Goal: Task Accomplishment & Management: Manage account settings

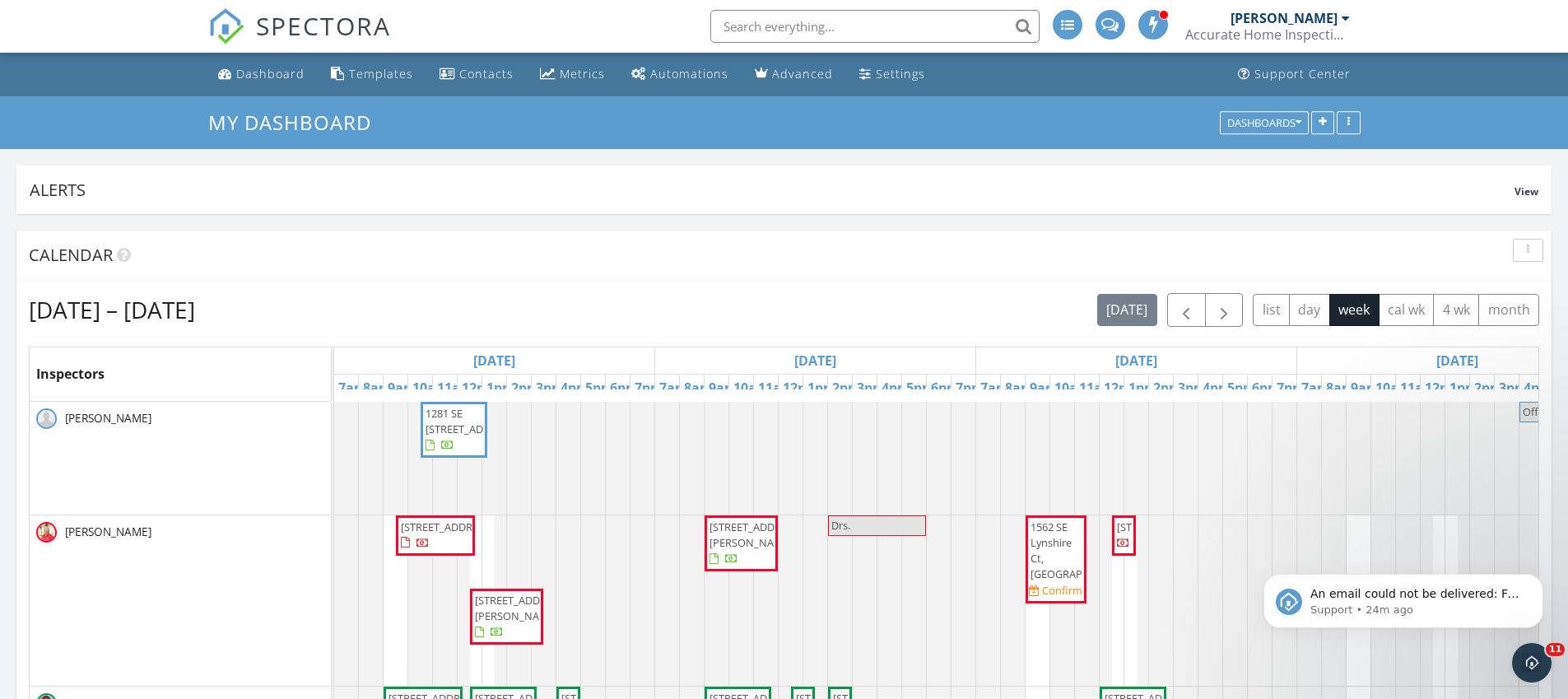
scroll to position [1565, 1594]
click at [228, 28] on img at bounding box center [227, 27] width 37 height 37
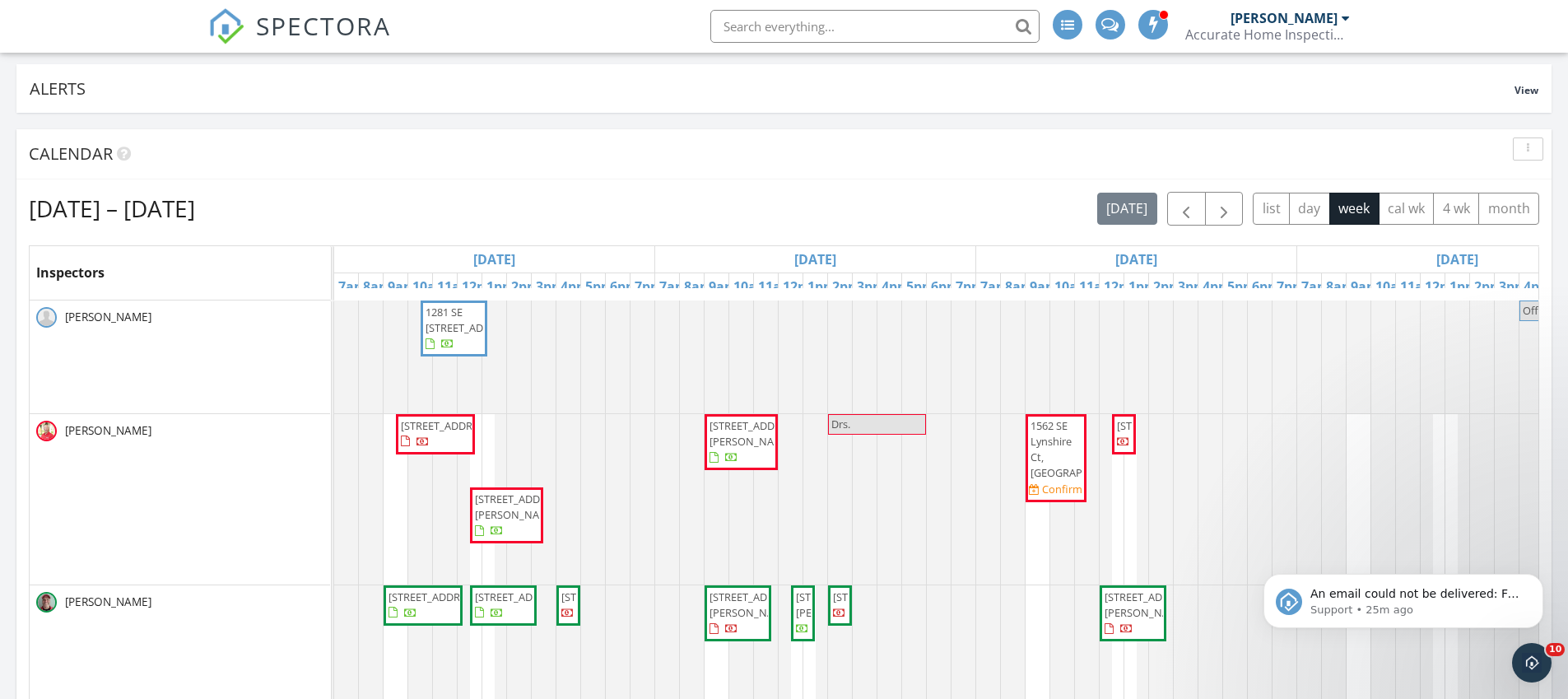
scroll to position [338, 0]
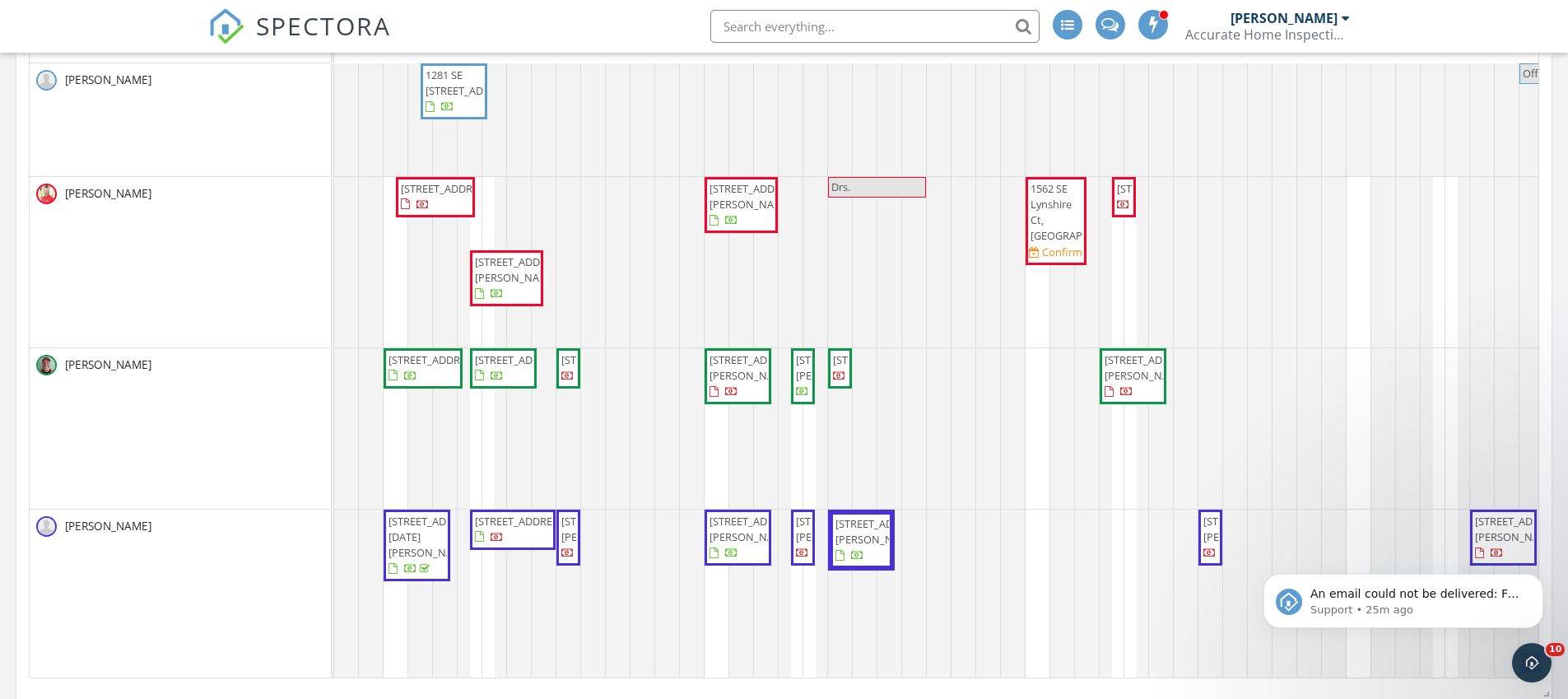
click at [723, 383] on span "9960 S Ocean Dr, Jensen Beach 34957" at bounding box center [755, 367] width 92 height 31
click at [735, 383] on span "9960 S Ocean Dr, Jensen Beach 34957" at bounding box center [755, 367] width 92 height 31
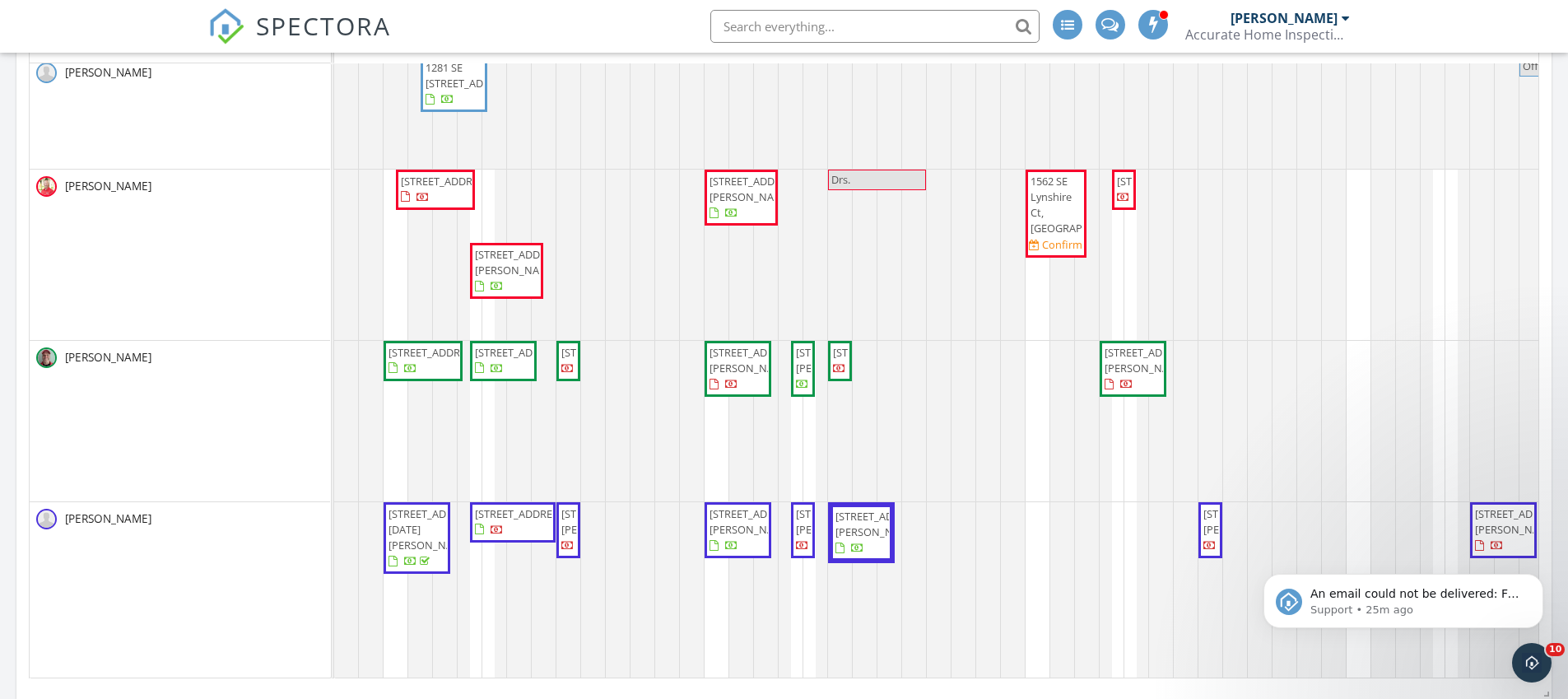
scroll to position [20, 0]
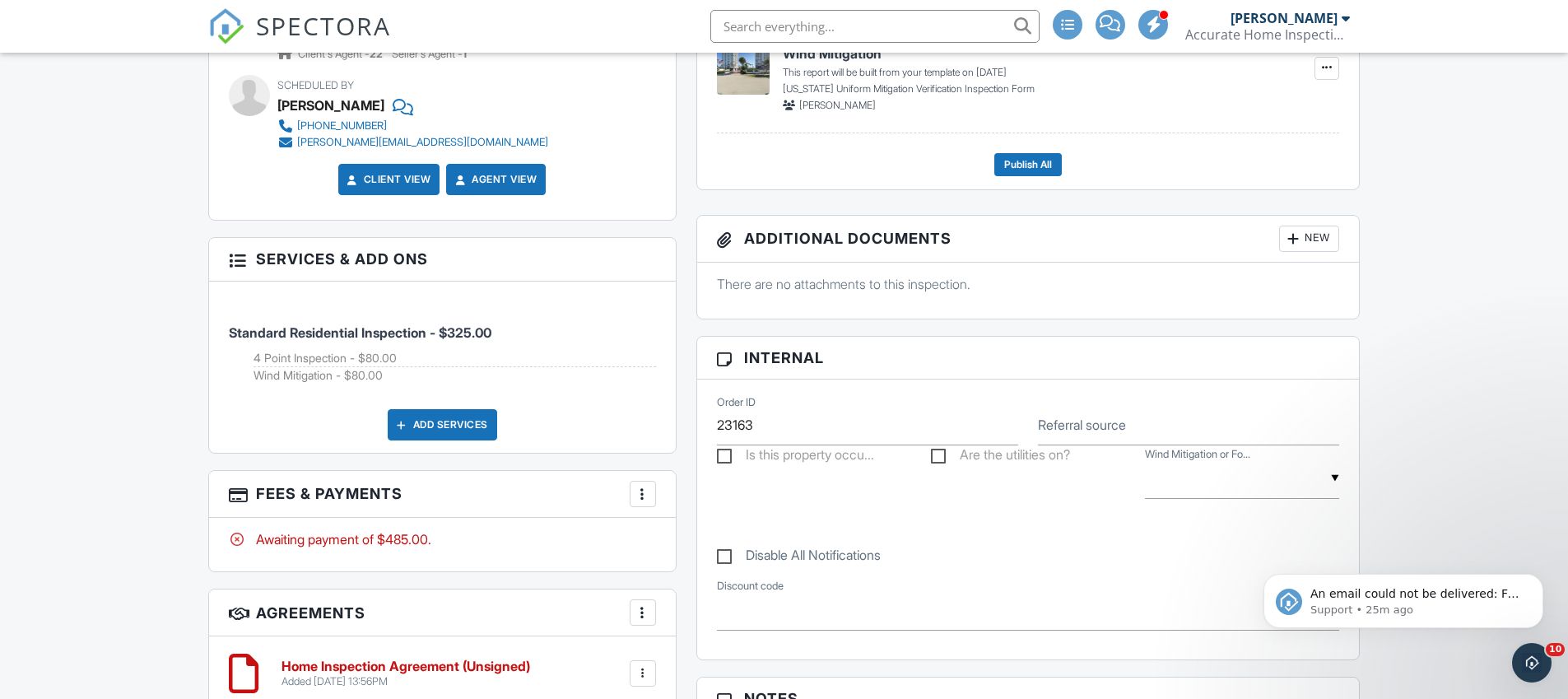
scroll to position [195, 0]
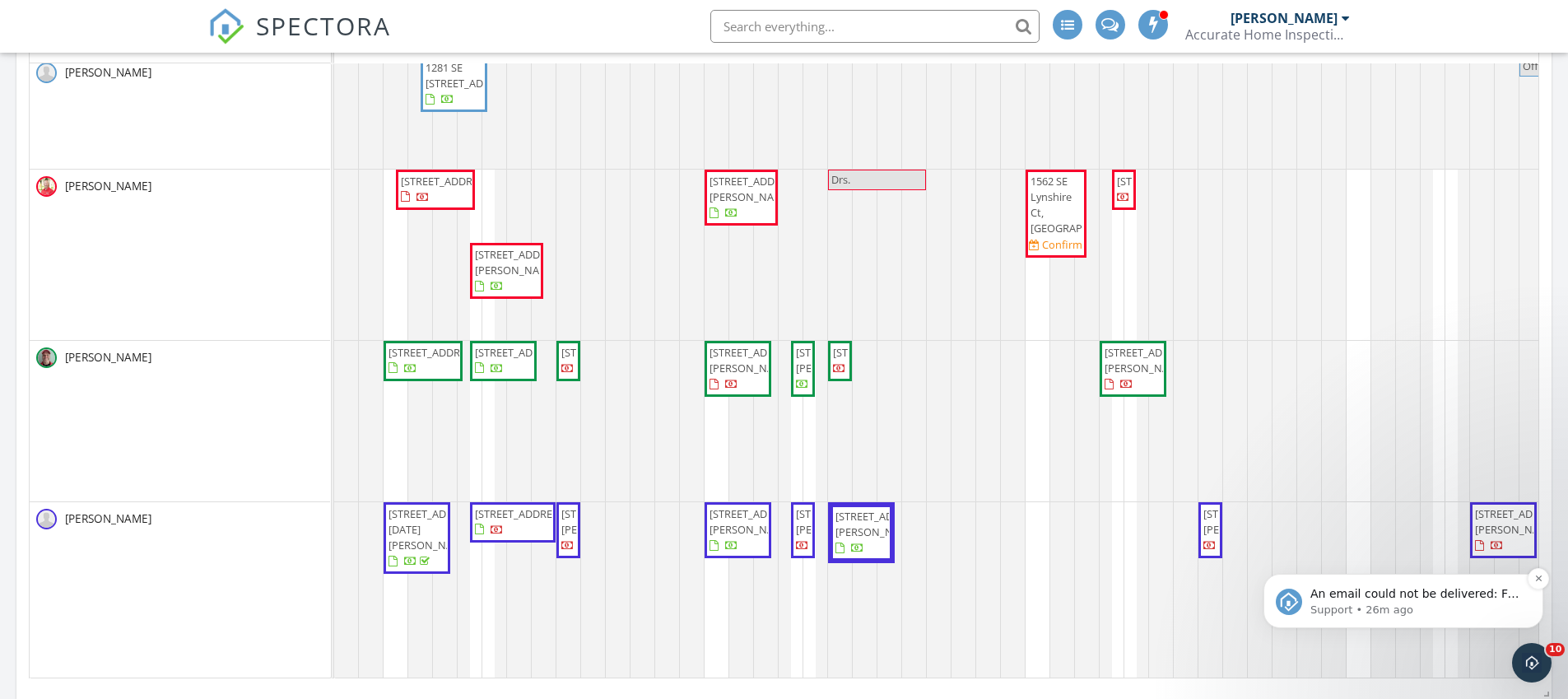
click at [1432, 603] on p "Support • 26m ago" at bounding box center [1417, 610] width 213 height 15
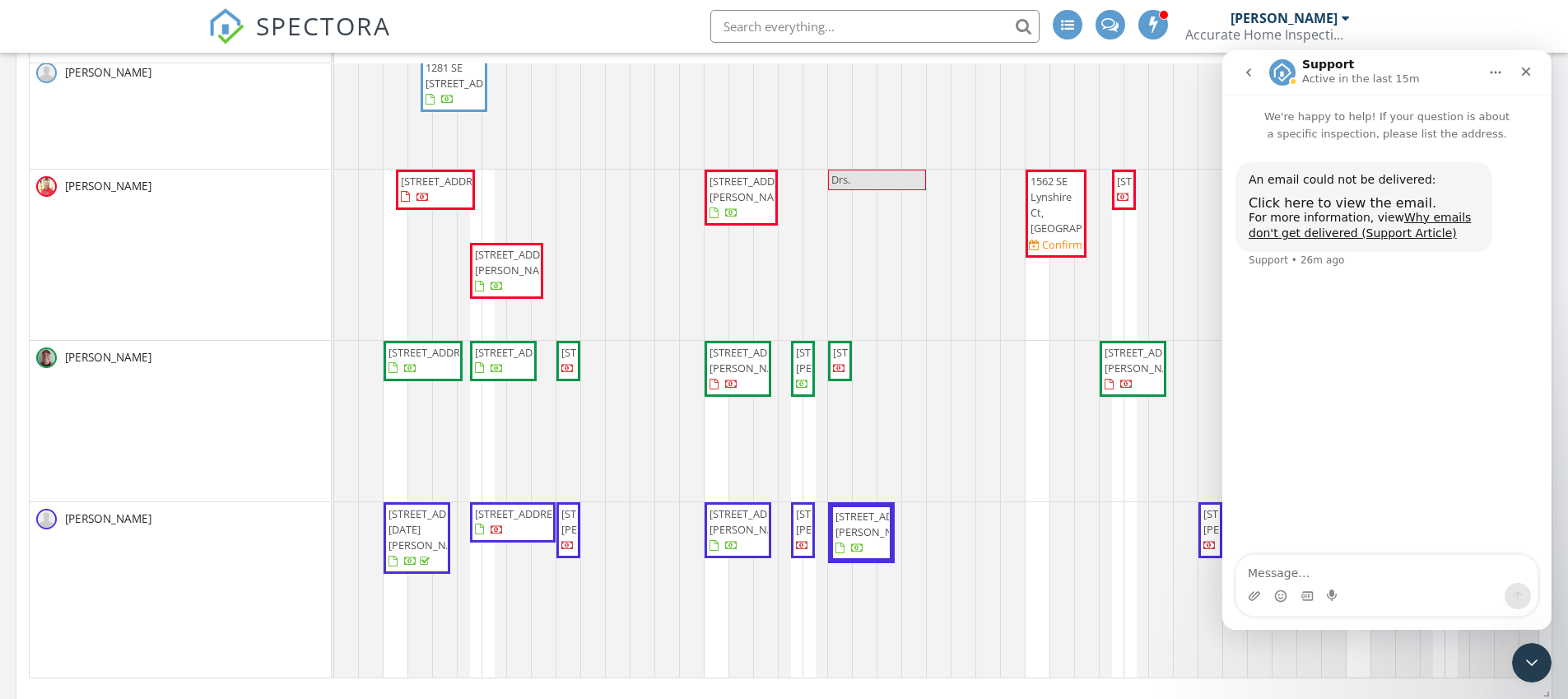
click at [1318, 210] on div "For more information, view Why emails don't get delivered (Support Article)" at bounding box center [1364, 226] width 230 height 32
click at [1320, 207] on span "Click here to view the email." at bounding box center [1343, 203] width 188 height 16
click at [1534, 69] on div "Close" at bounding box center [1526, 71] width 30 height 30
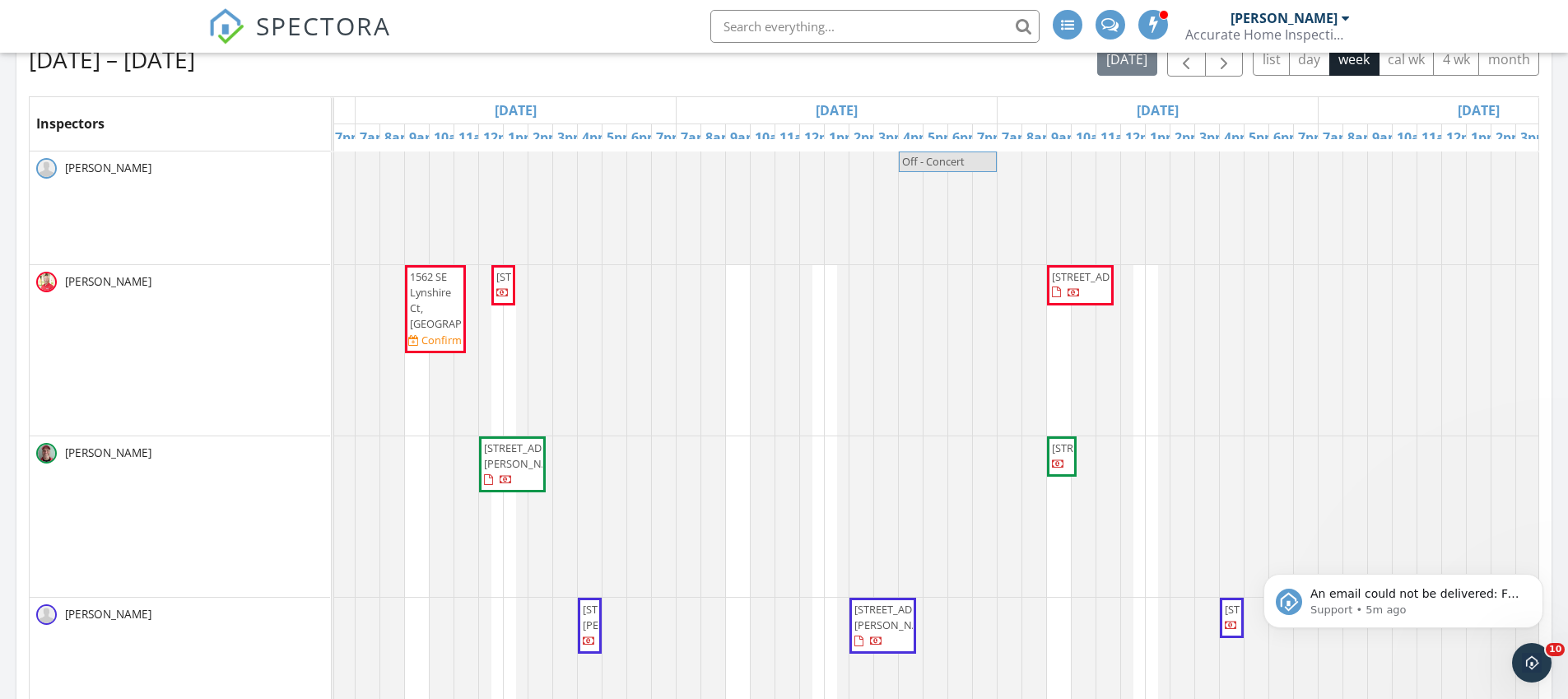
scroll to position [0, 0]
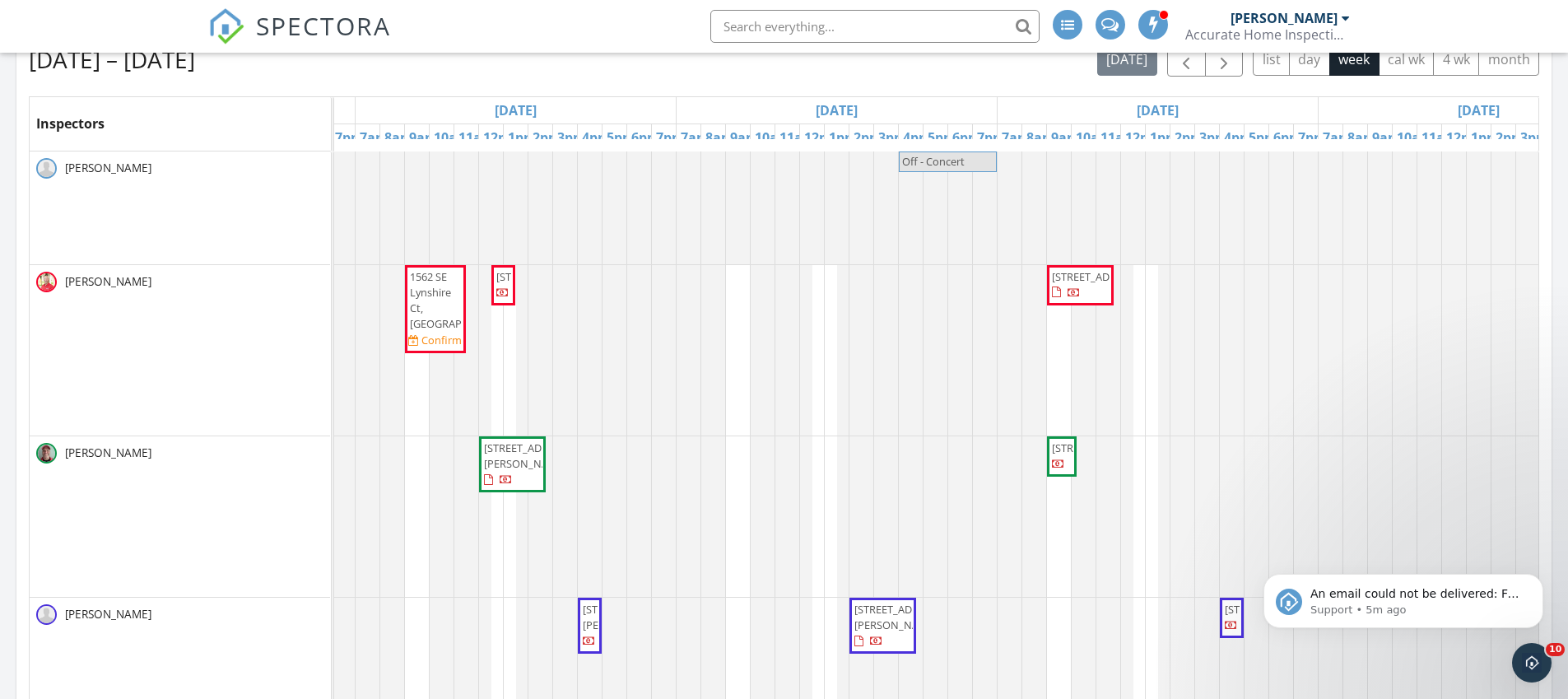
click at [218, 31] on img at bounding box center [227, 27] width 37 height 37
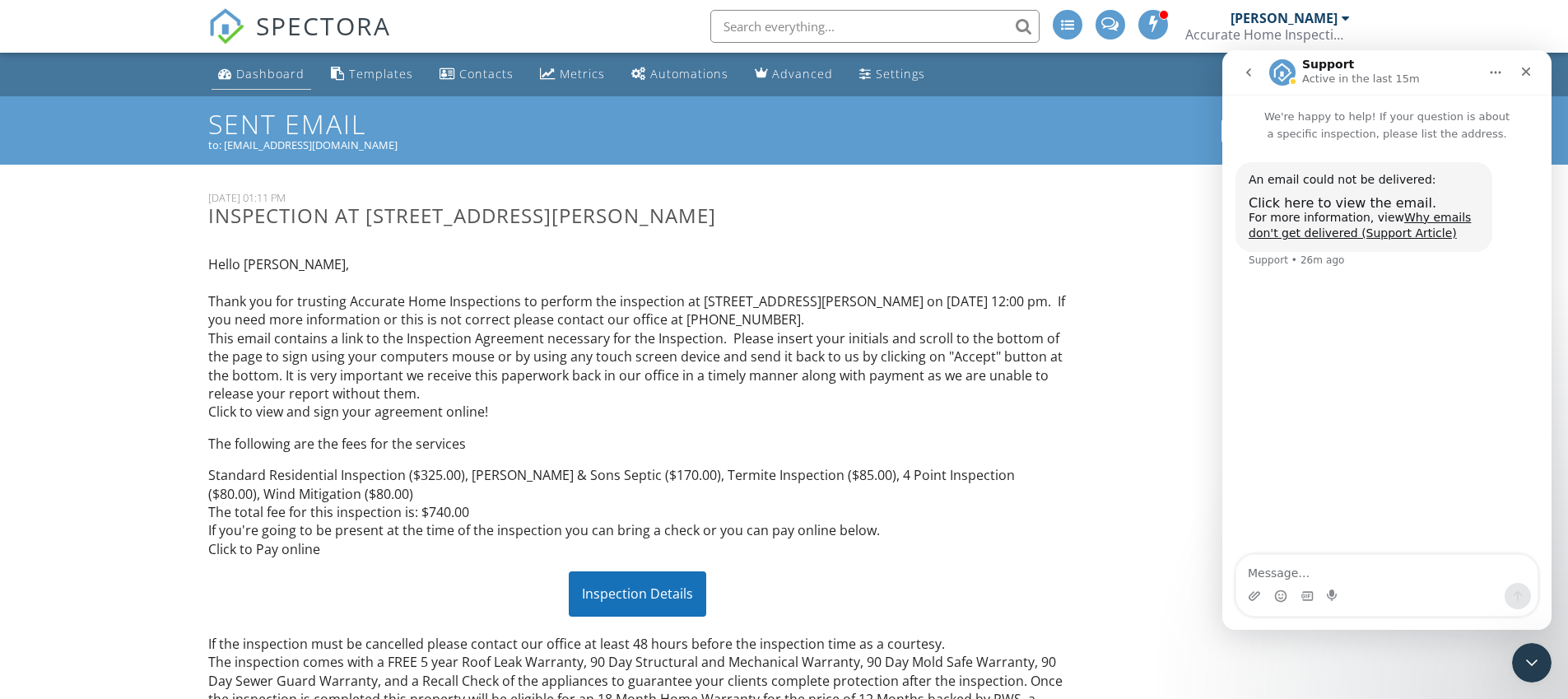
click at [262, 70] on div "Dashboard" at bounding box center [270, 73] width 68 height 16
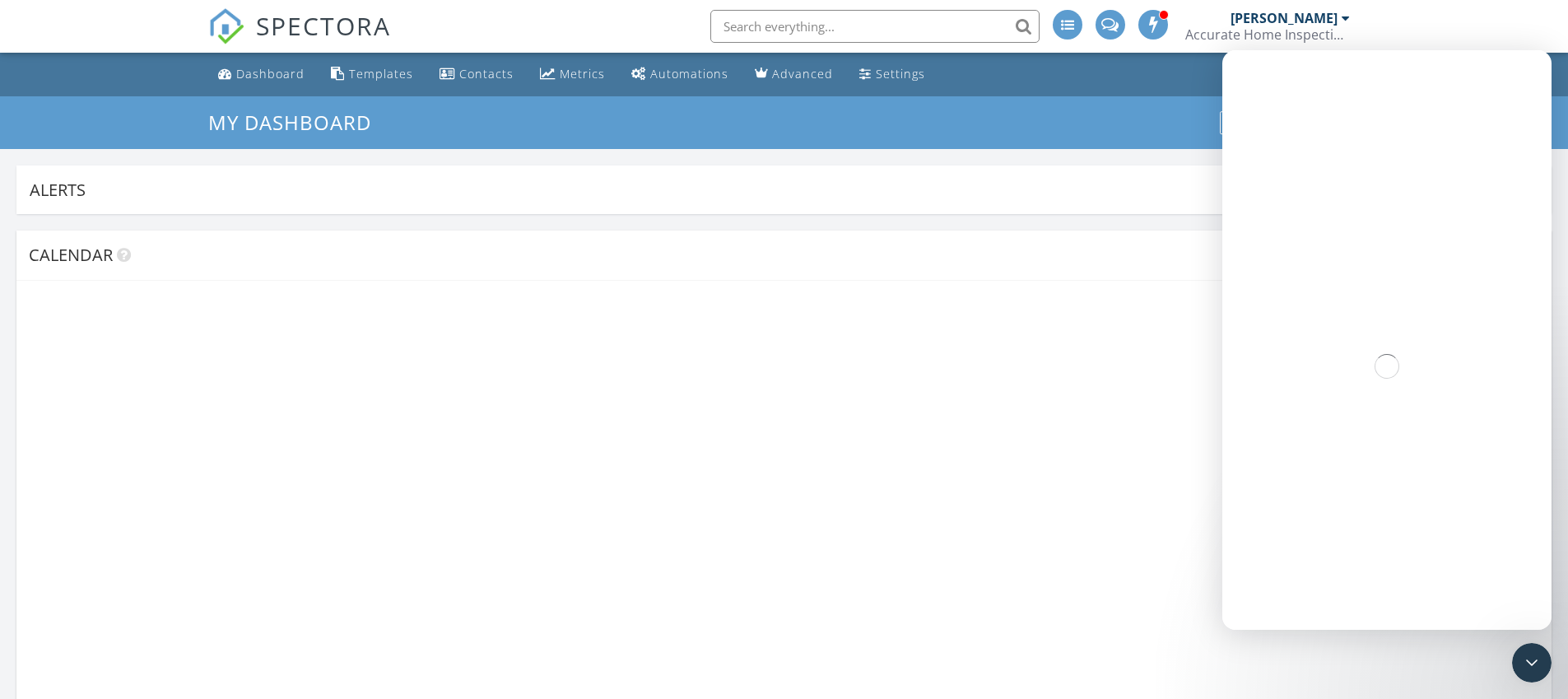
scroll to position [354, 500]
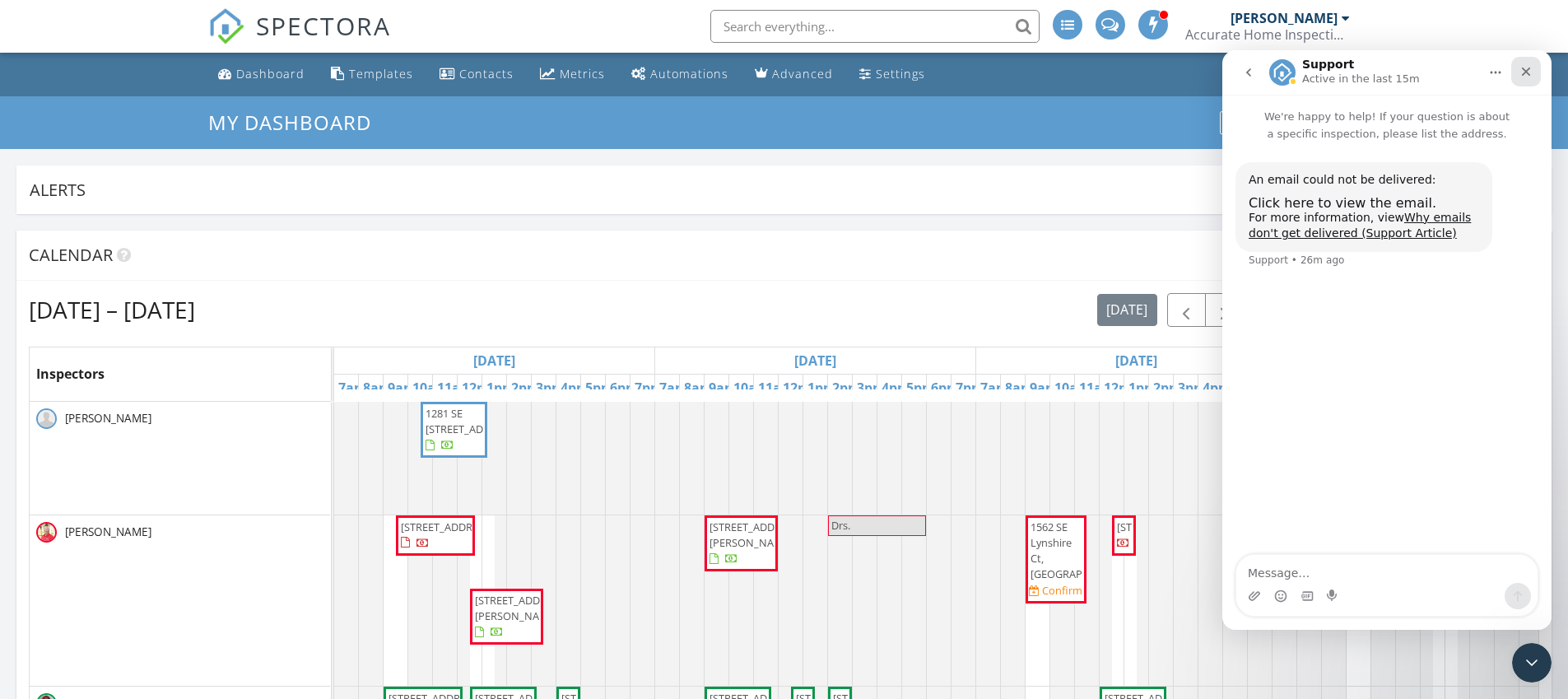
click at [1524, 72] on icon "Close" at bounding box center [1526, 71] width 9 height 9
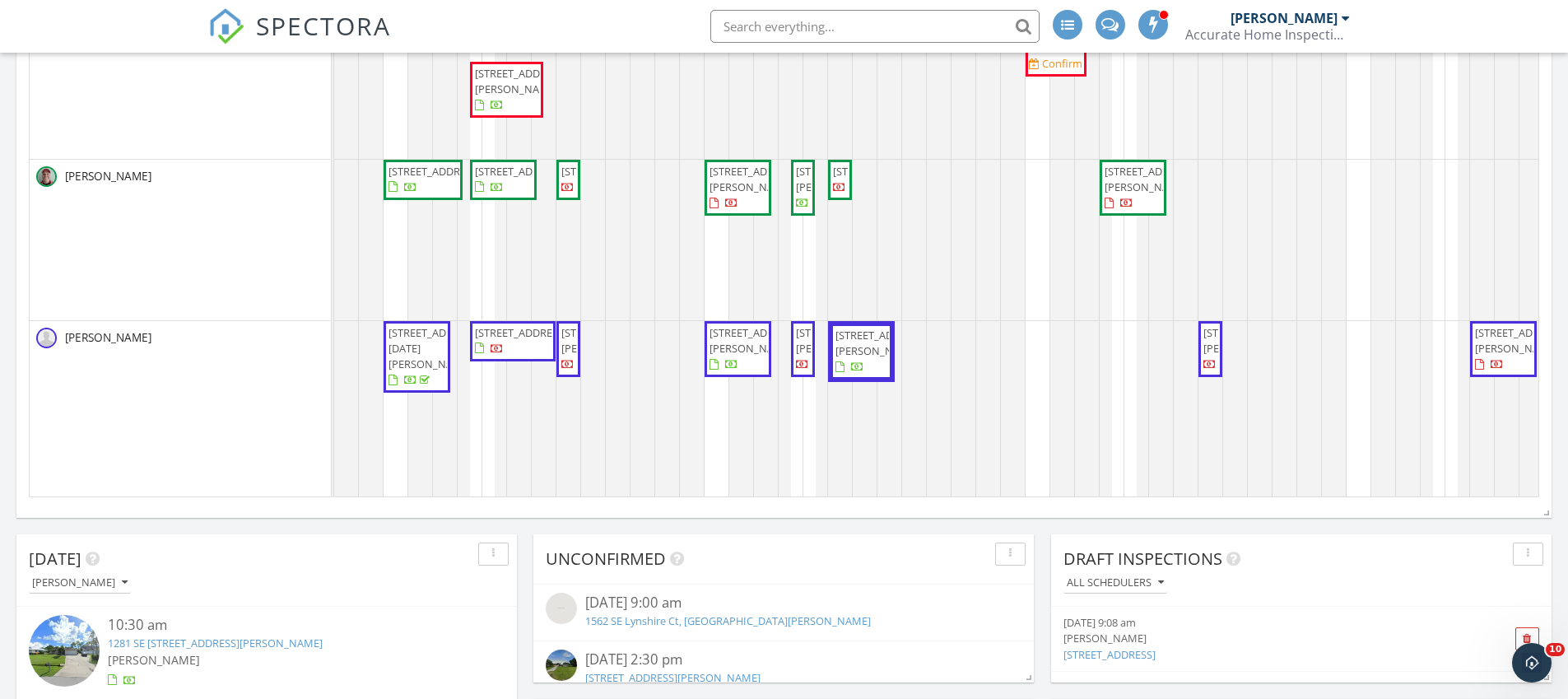
scroll to position [524, 0]
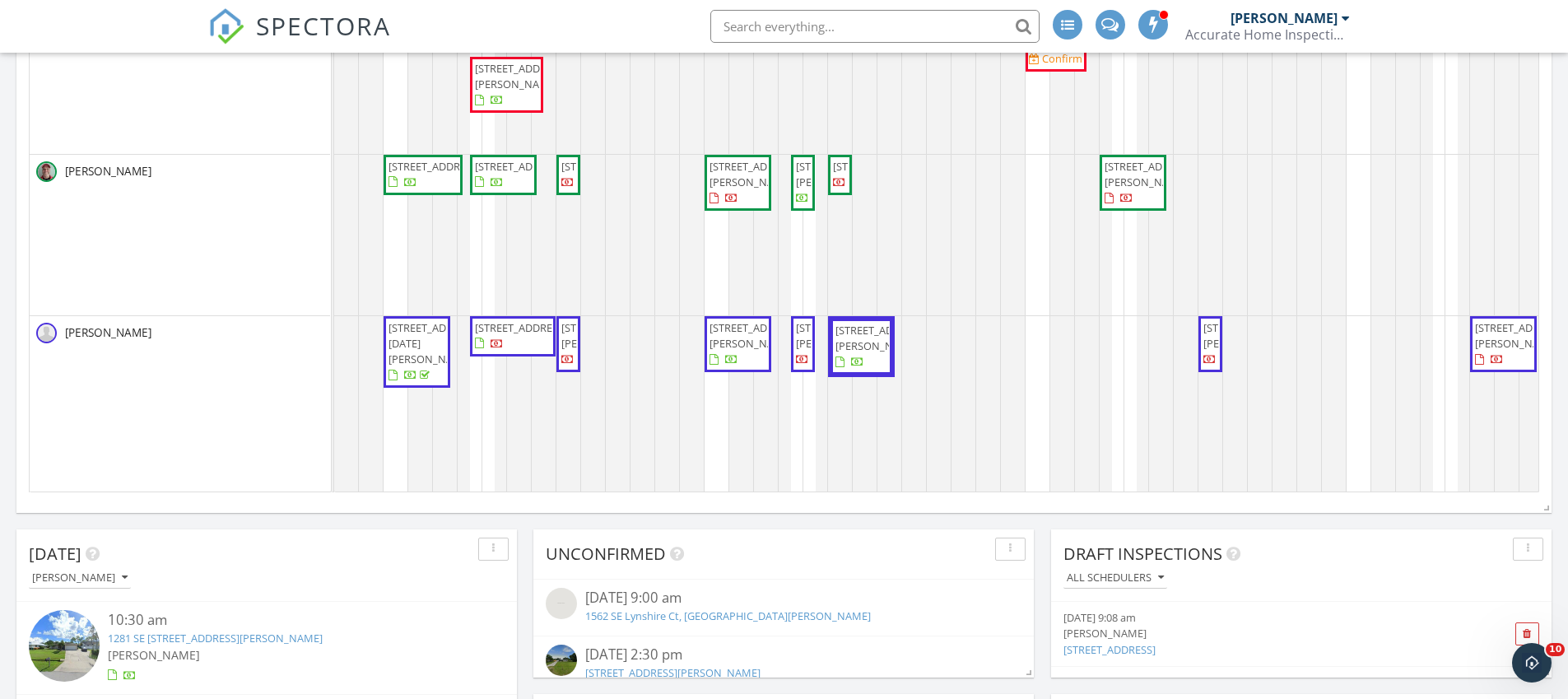
click at [1143, 180] on span "[STREET_ADDRESS][PERSON_NAME]" at bounding box center [1151, 174] width 92 height 31
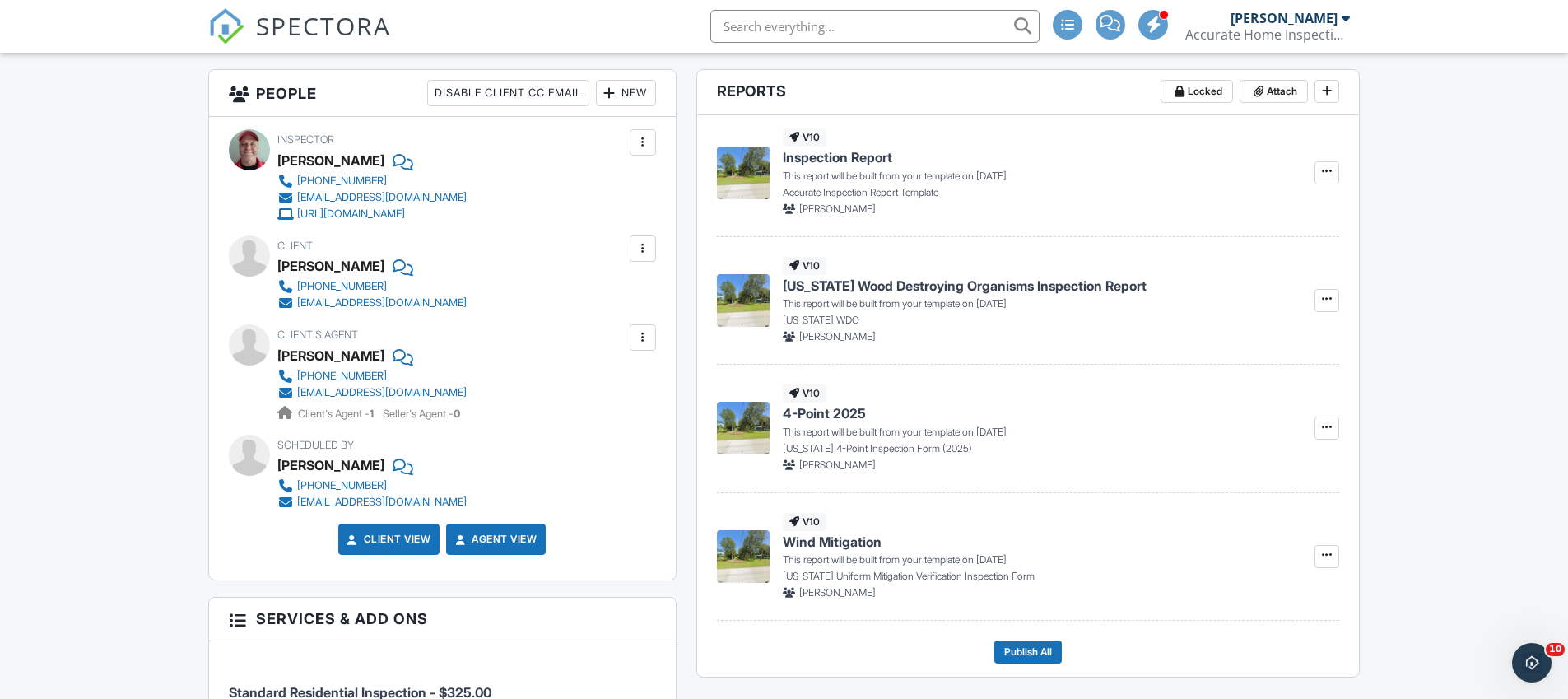
scroll to position [411, 0]
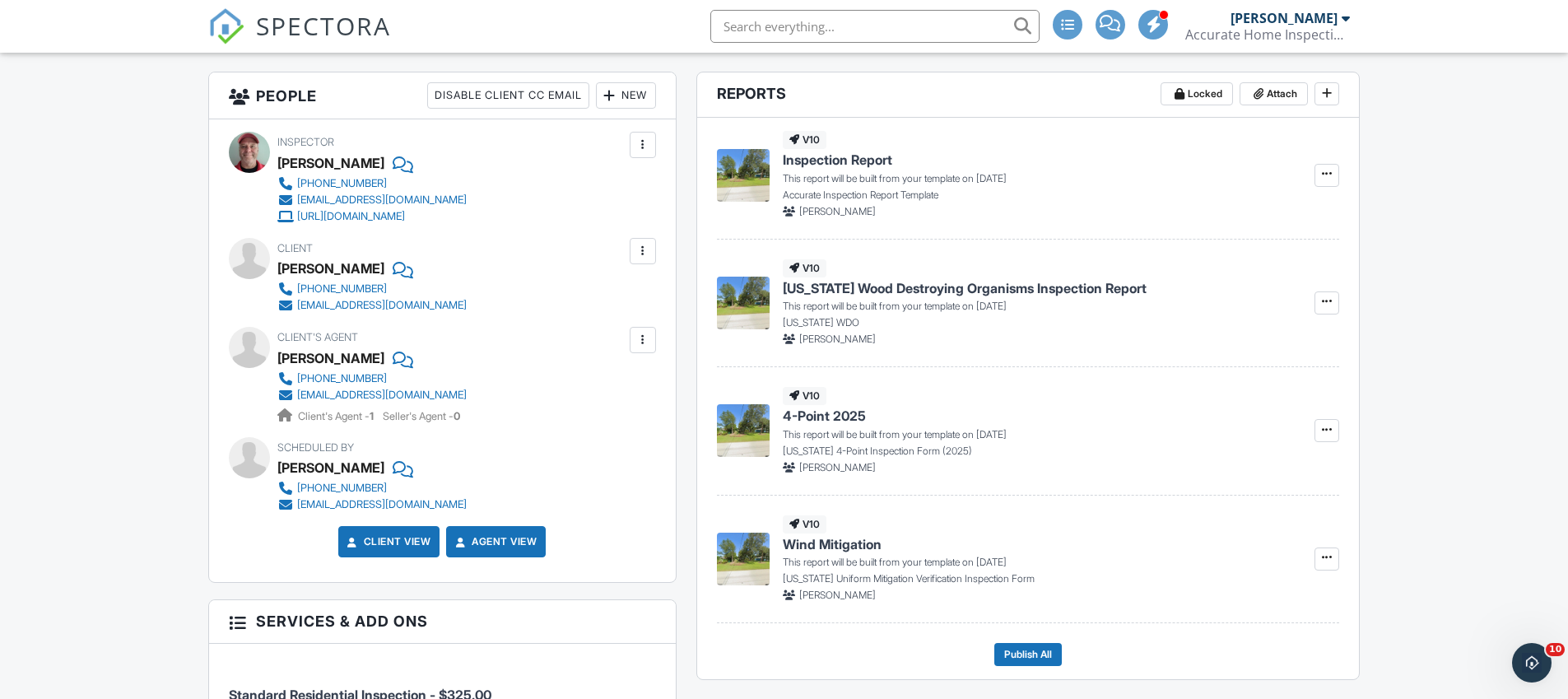
click at [622, 102] on div "New" at bounding box center [626, 96] width 60 height 27
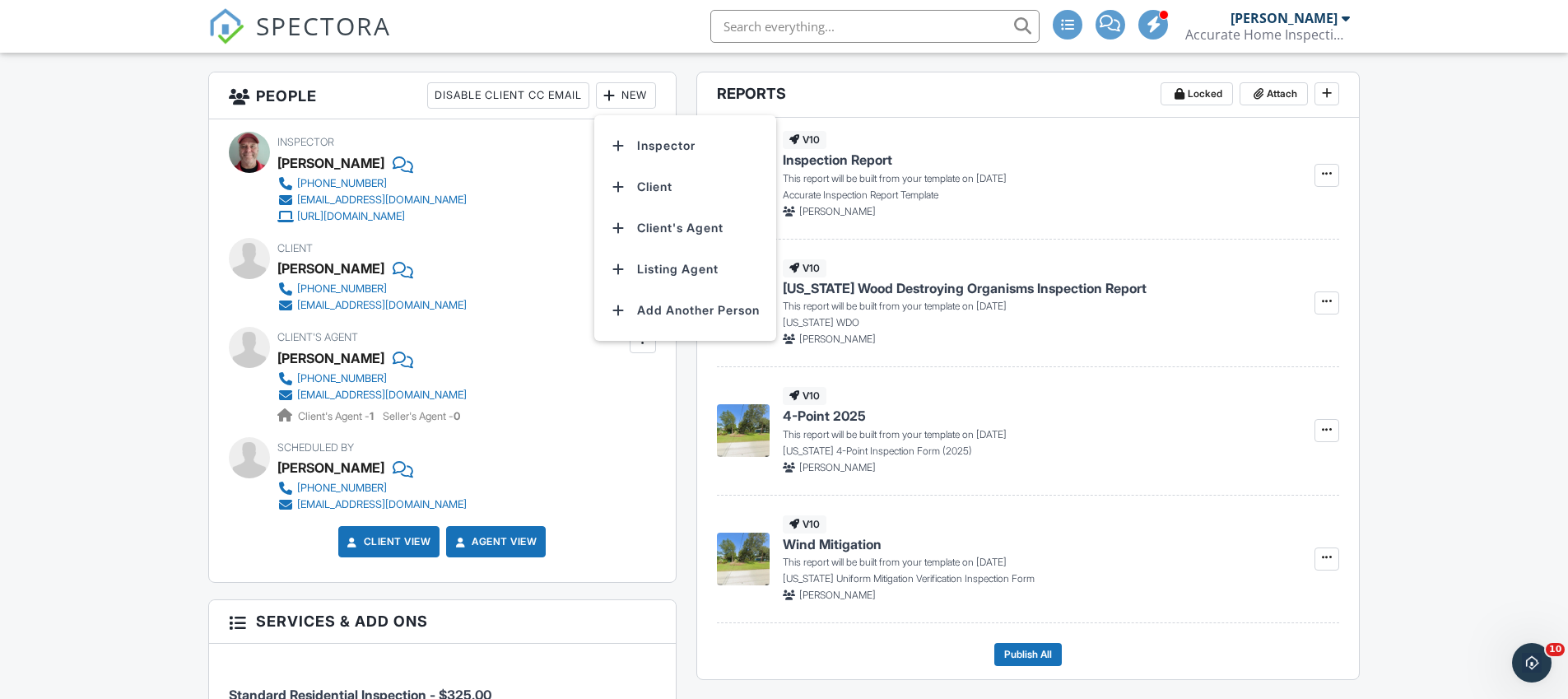
click at [542, 140] on div "Inspector Dean Bair 772-337-4463 info@accuratehome.net https://www.accuratehome…" at bounding box center [442, 178] width 427 height 92
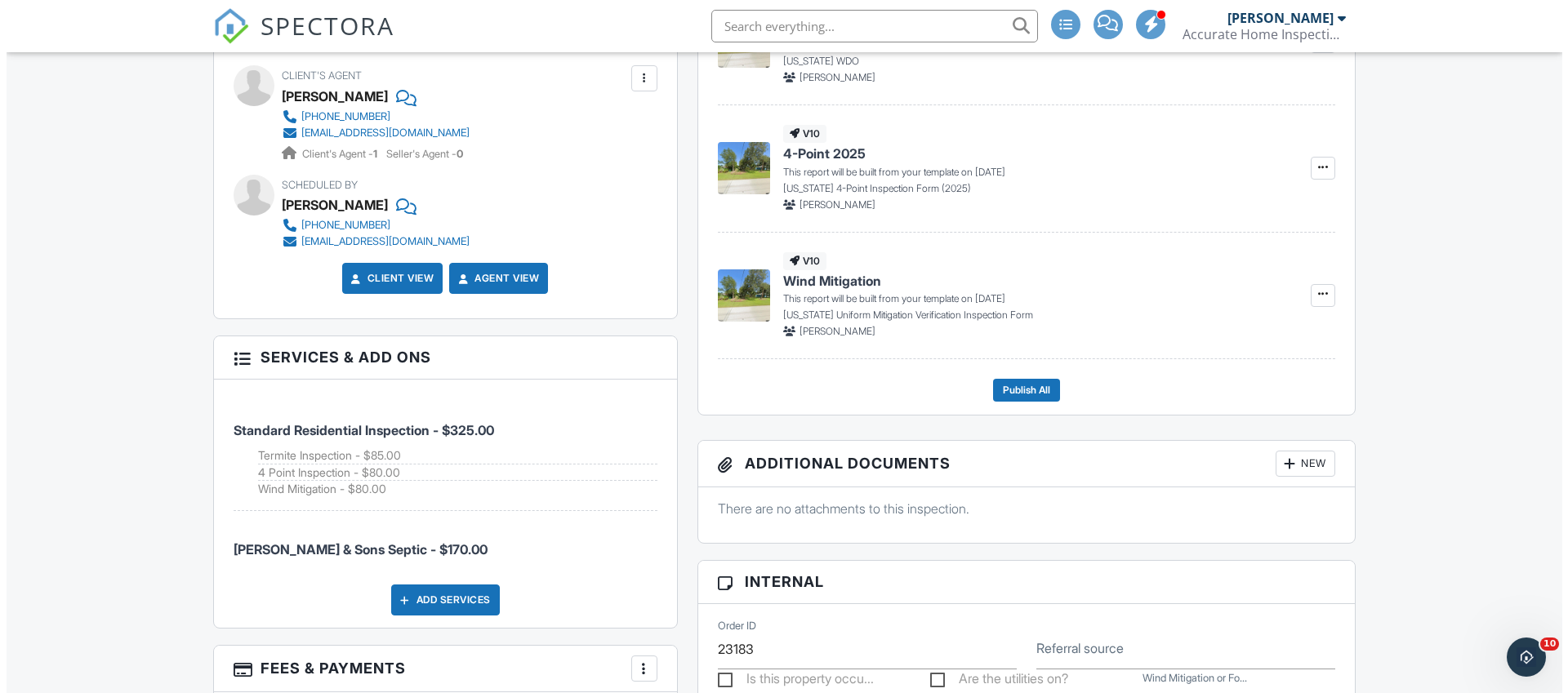
scroll to position [408, 0]
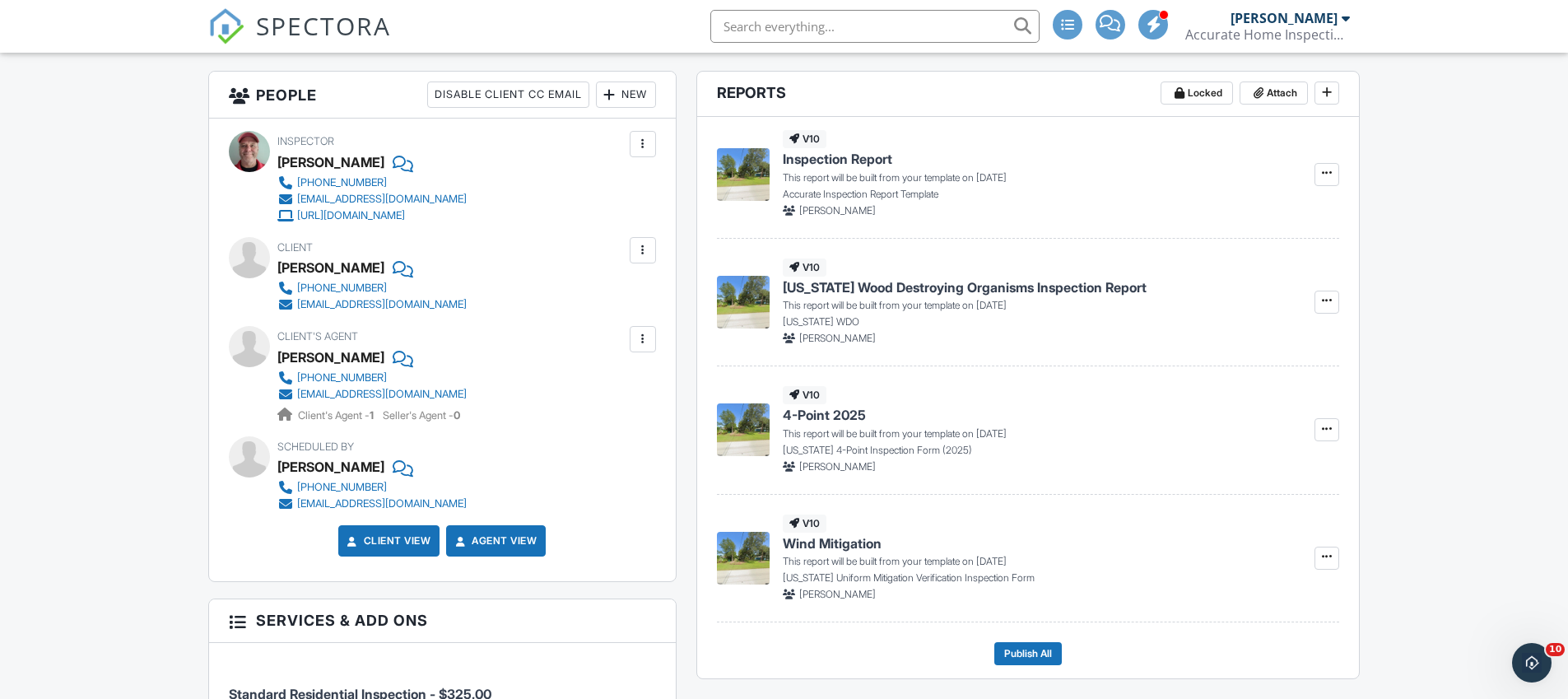
click at [646, 94] on div "New" at bounding box center [626, 95] width 60 height 27
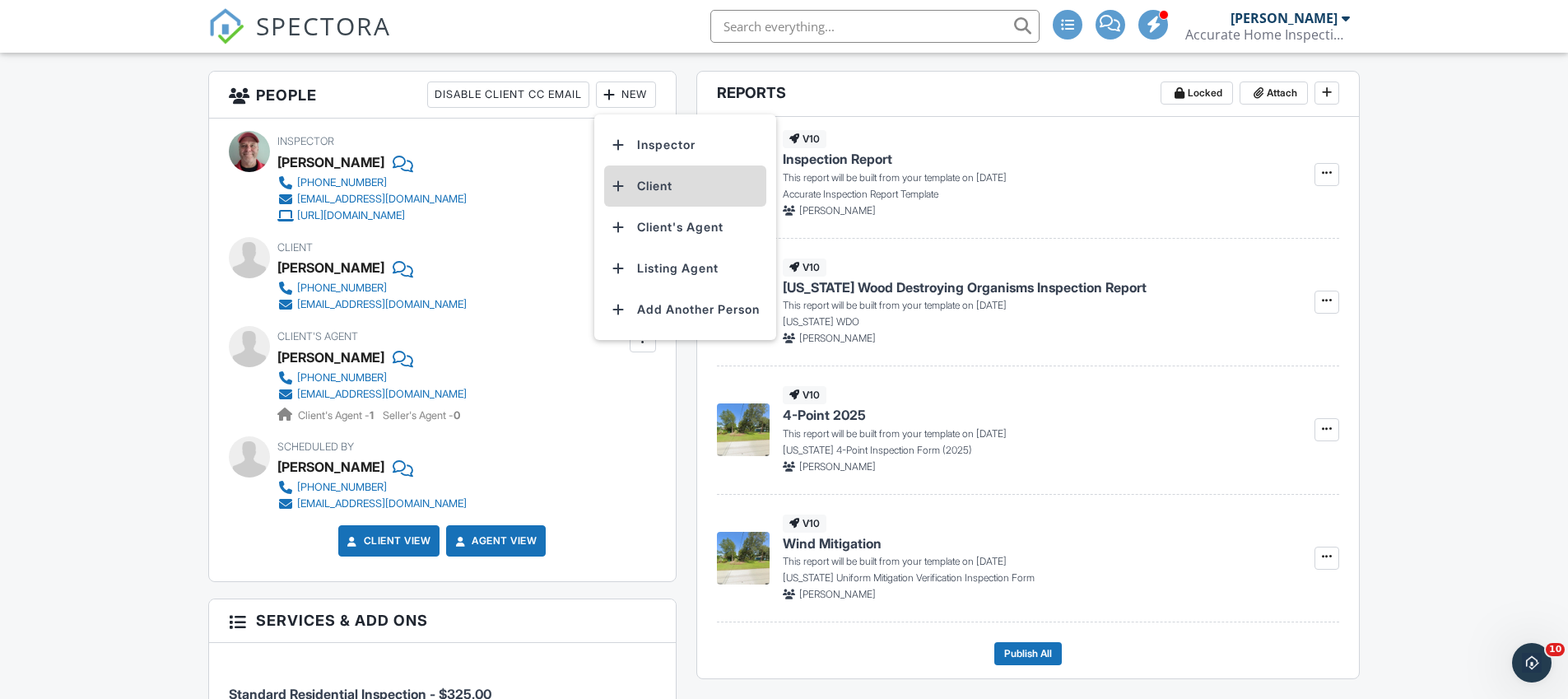
click at [670, 180] on li "Client" at bounding box center [685, 186] width 162 height 42
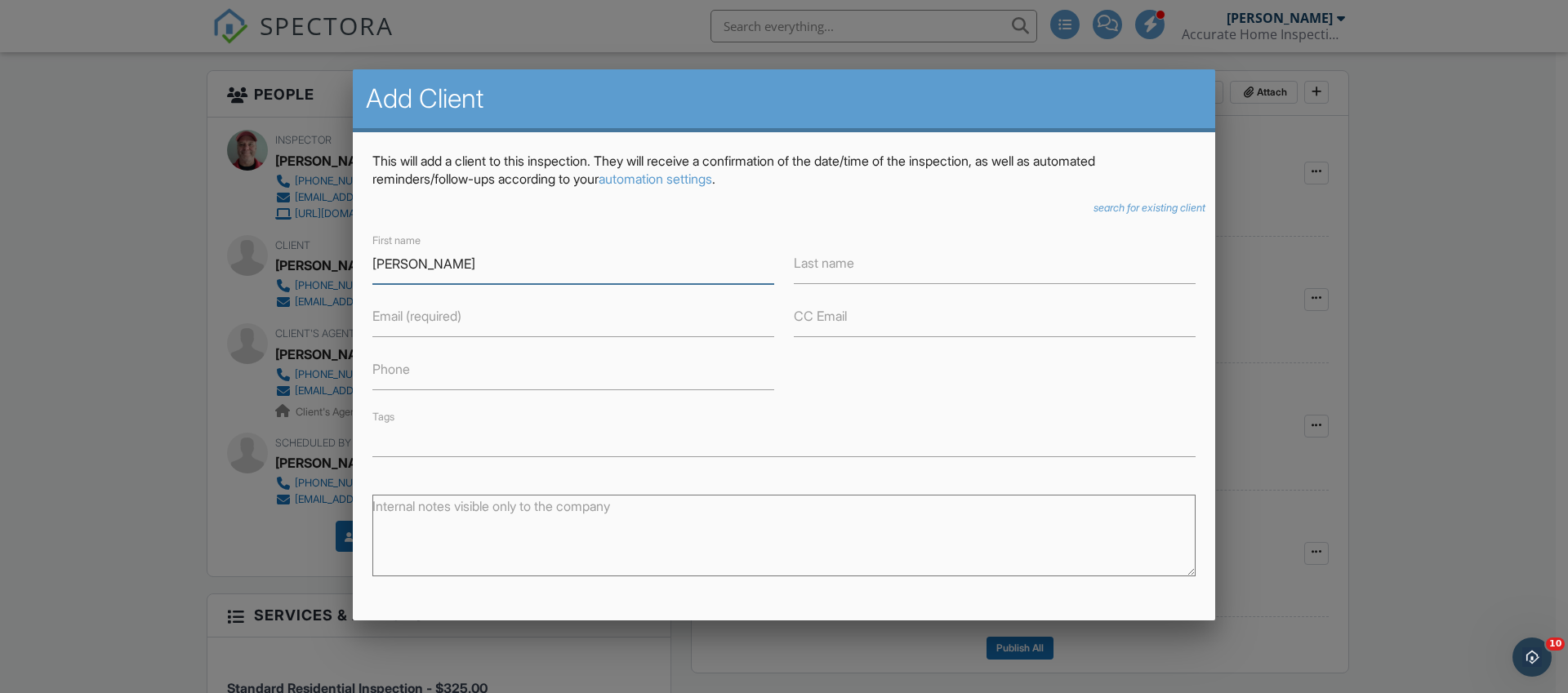
type input "Blanca"
type input "Rivera"
click at [405, 321] on input "n" at bounding box center [573, 317] width 401 height 40
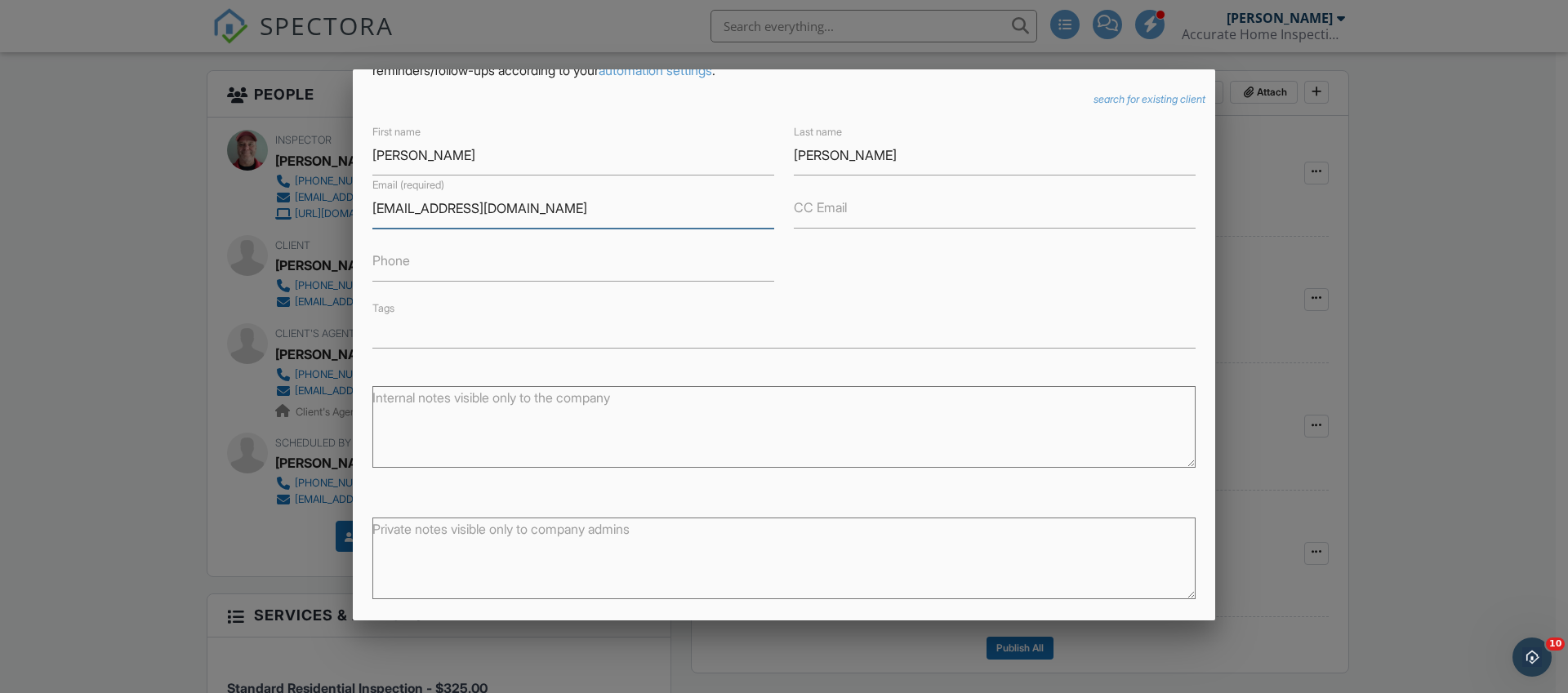
scroll to position [178, 0]
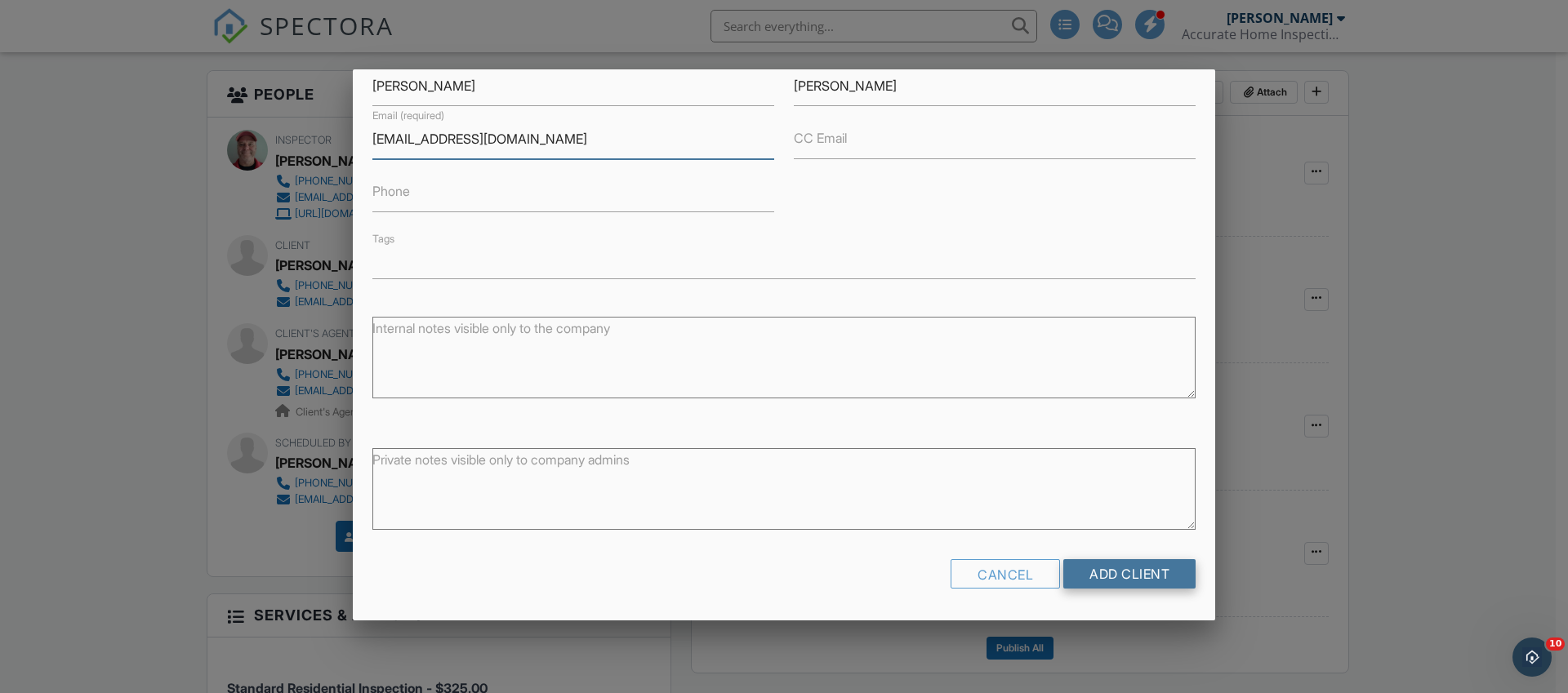
type input "nataliapostigo@aol.com"
click at [1146, 582] on input "Add Client" at bounding box center [1129, 574] width 132 height 30
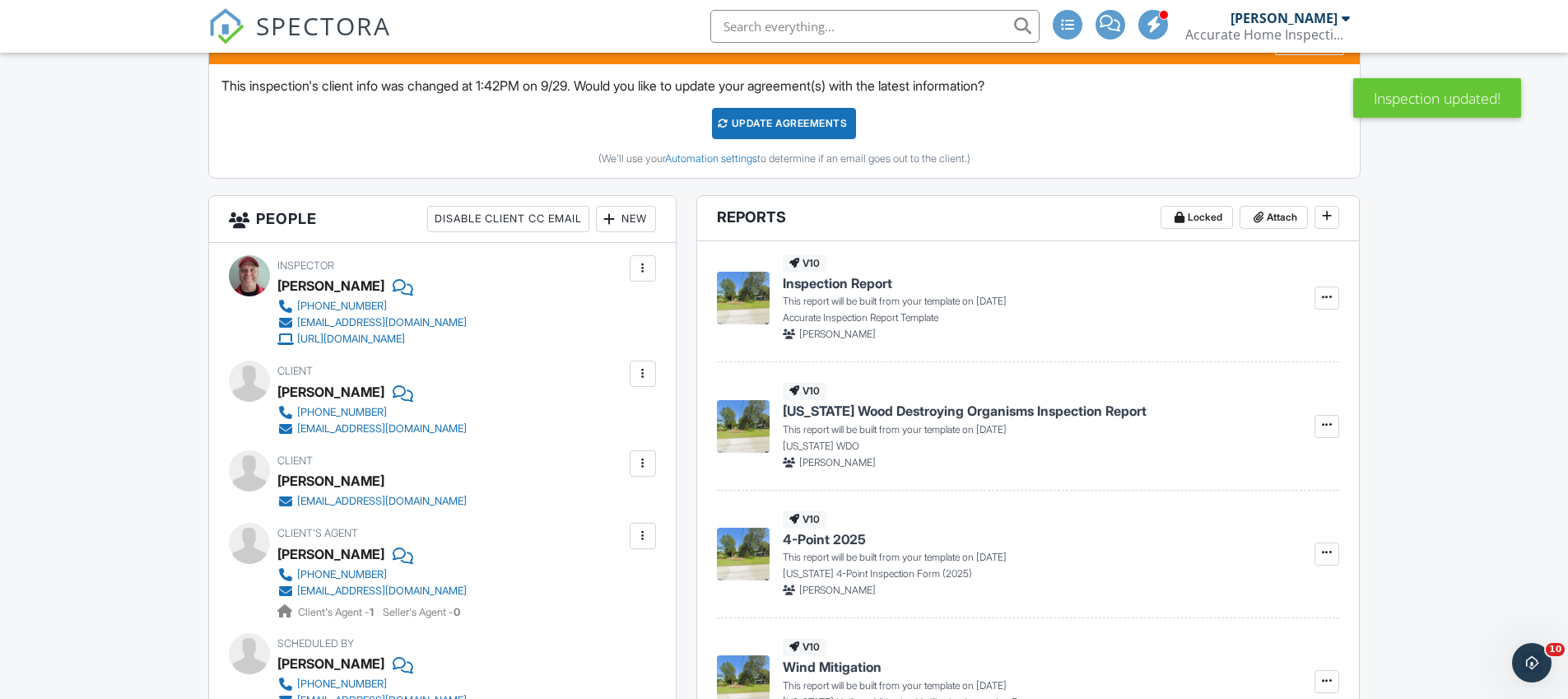
click at [809, 122] on div "Update Agreements" at bounding box center [784, 124] width 144 height 32
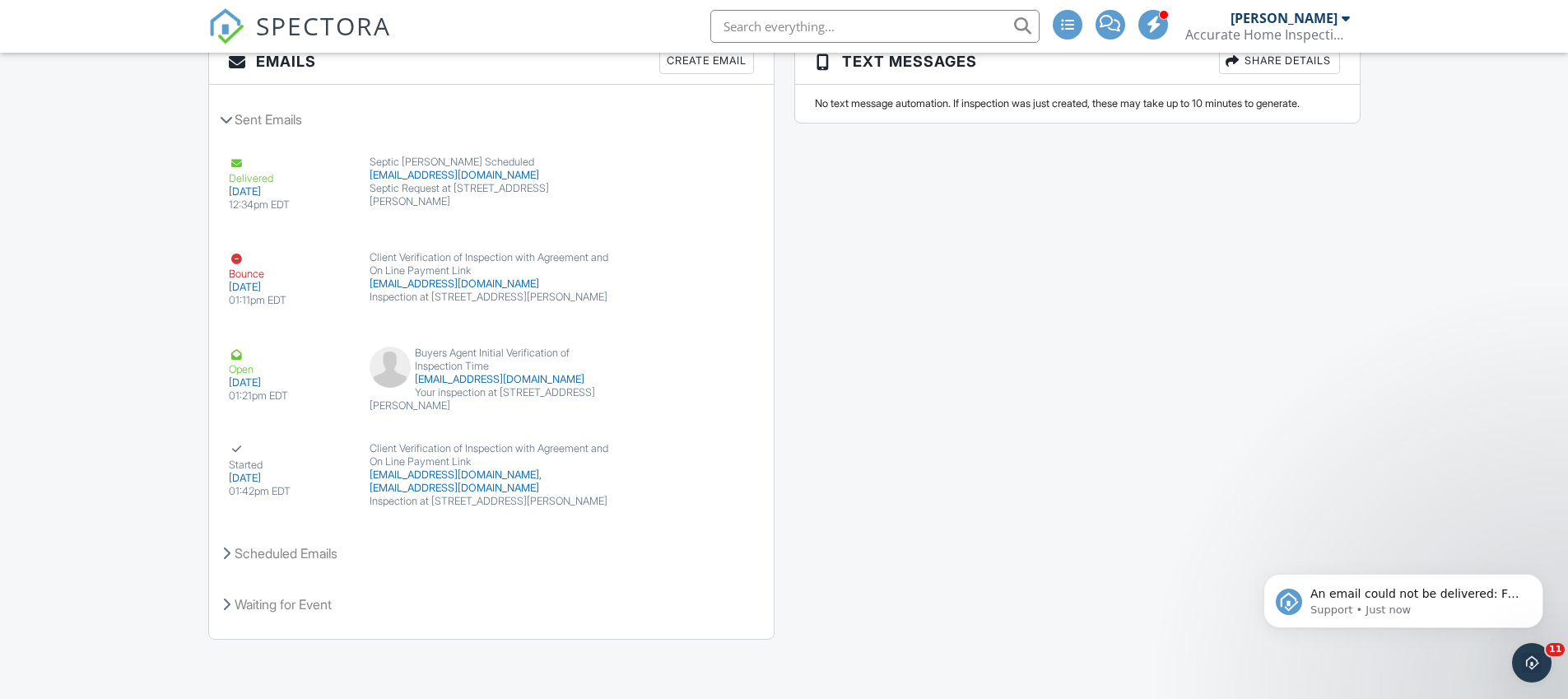
click at [216, 23] on img at bounding box center [227, 27] width 37 height 37
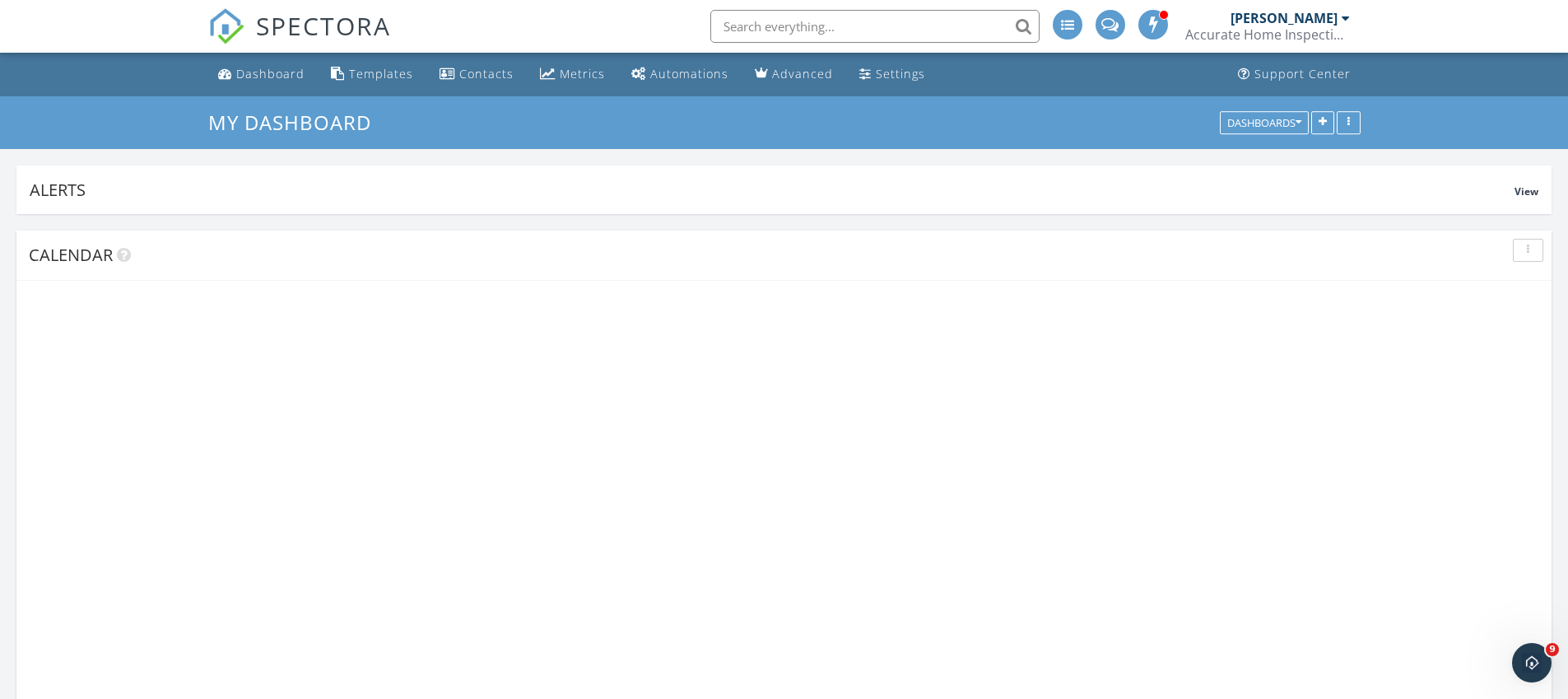
scroll to position [354, 500]
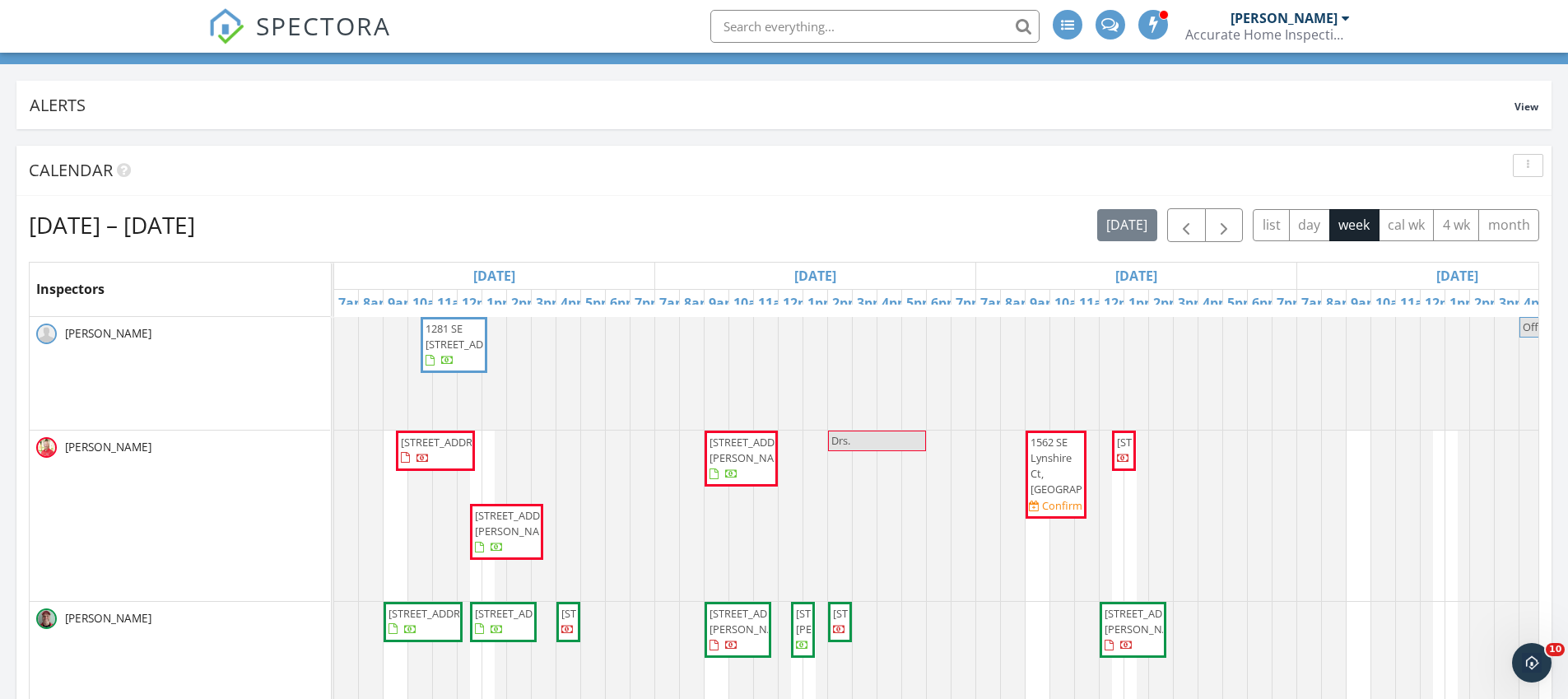
scroll to position [68, 0]
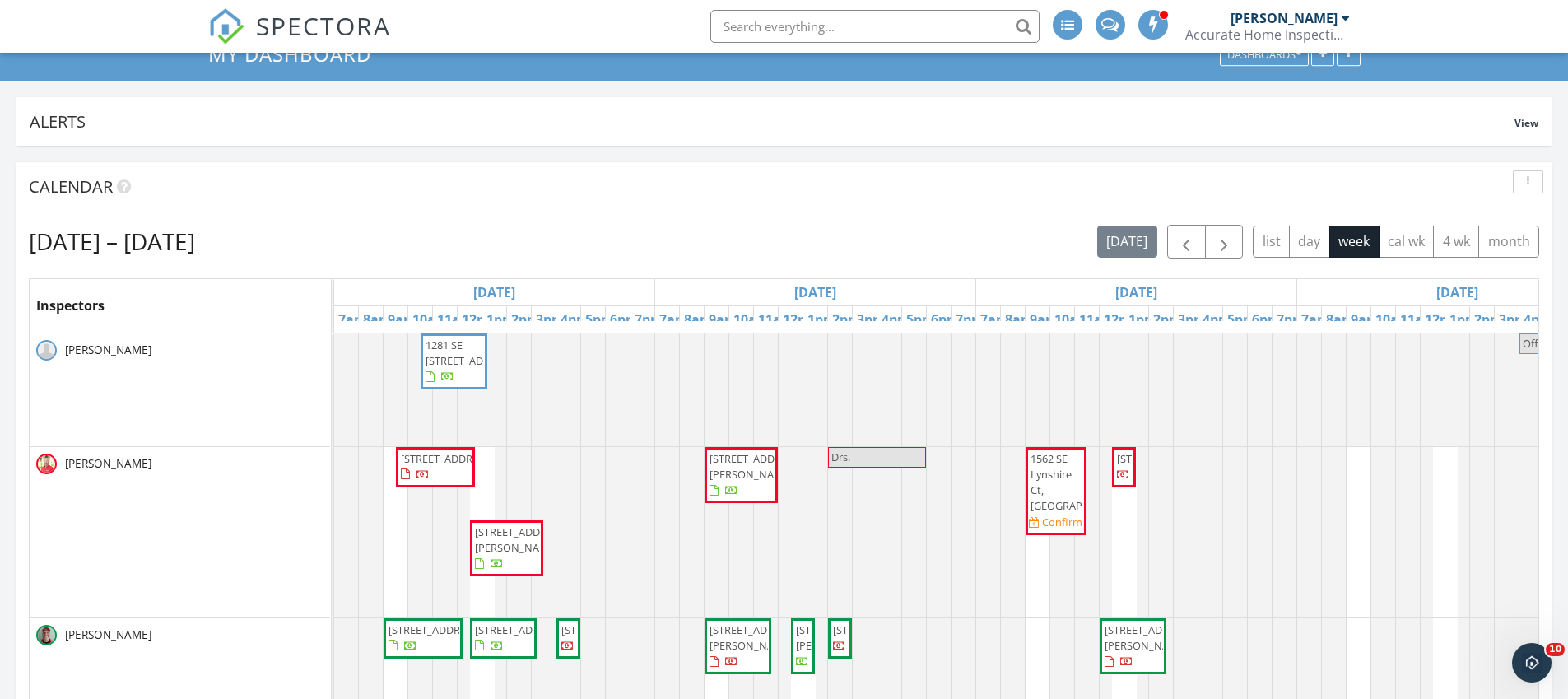
click at [455, 368] on span "1281 SE [STREET_ADDRESS]" at bounding box center [471, 352] width 92 height 31
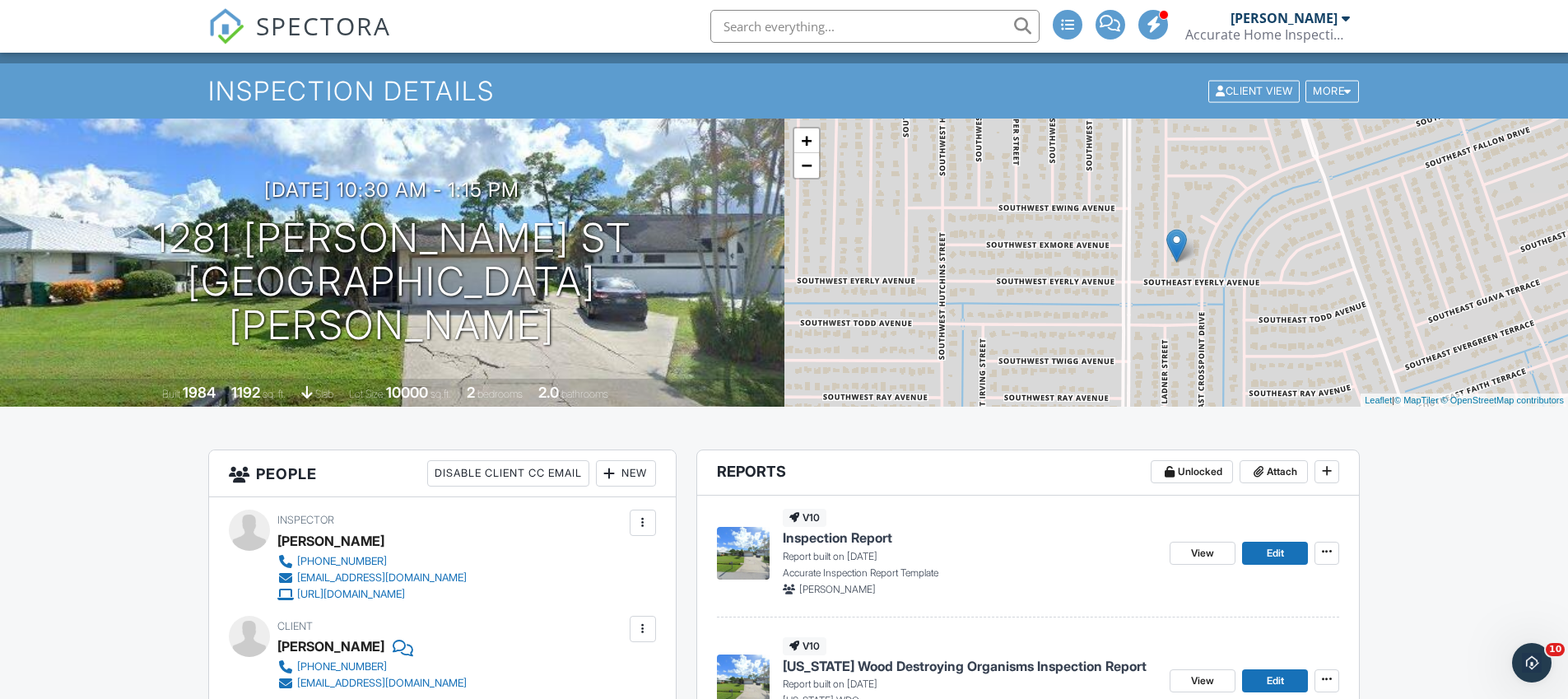
scroll to position [32, 0]
click at [214, 28] on img at bounding box center [227, 27] width 37 height 37
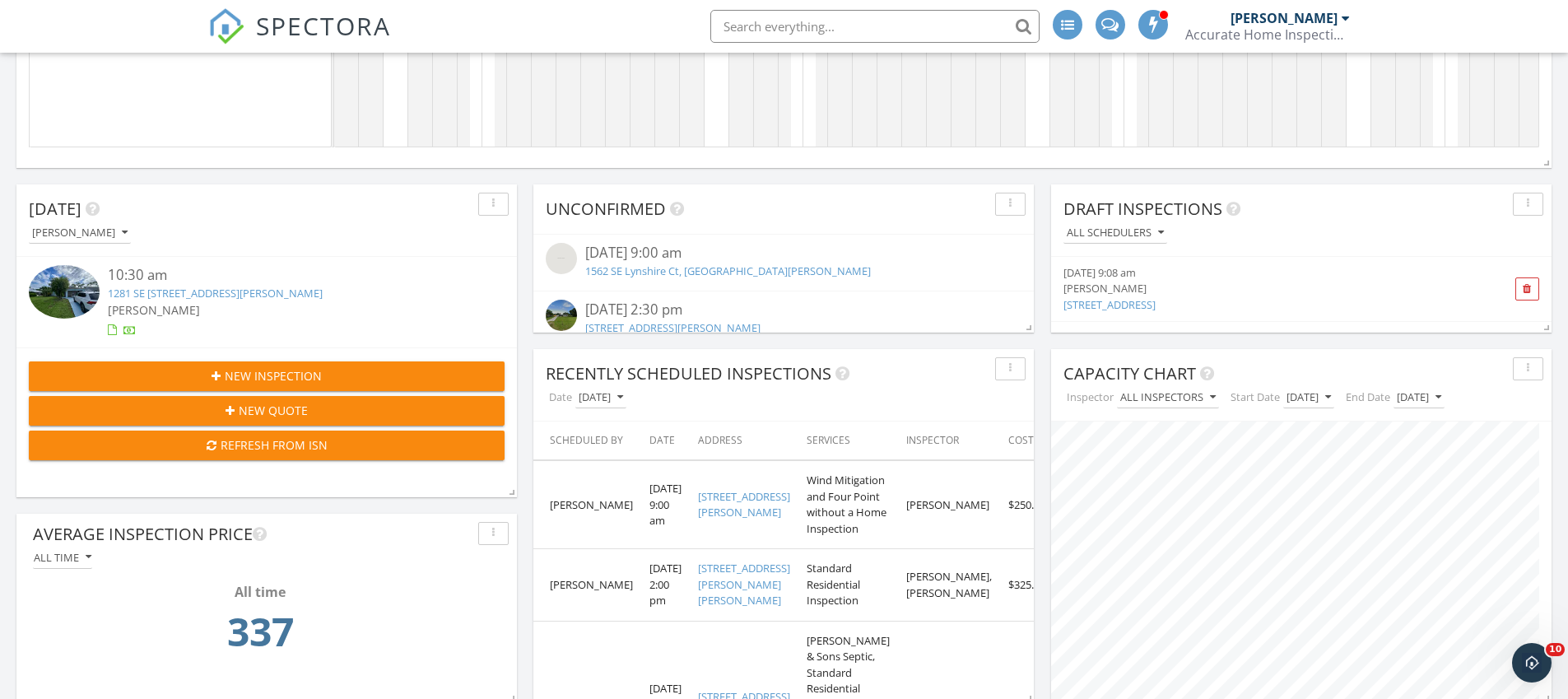
scroll to position [869, 0]
click at [656, 273] on link "1562 SE Lynshire Ct, [GEOGRAPHIC_DATA][PERSON_NAME]" at bounding box center [728, 272] width 286 height 15
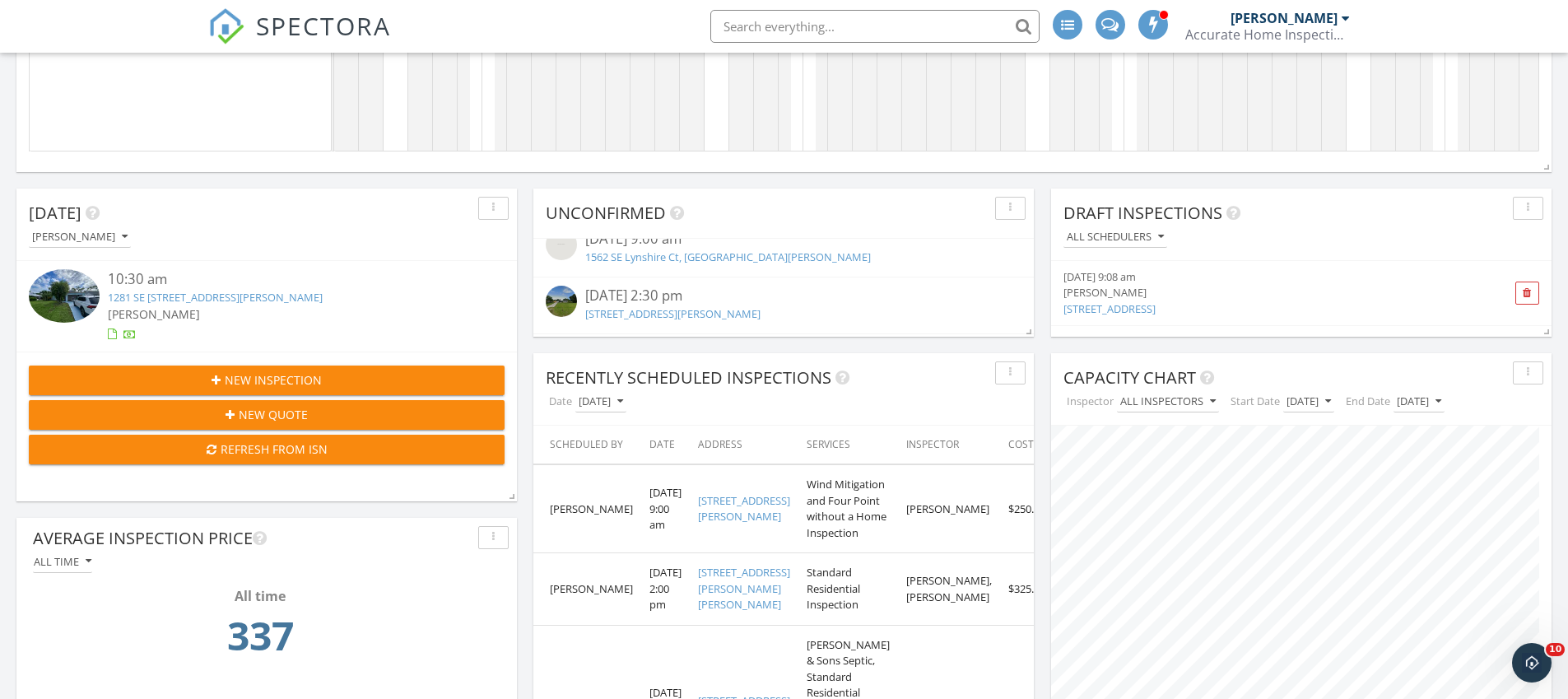
scroll to position [21, 0]
click at [680, 295] on div "[DATE] 2:30 pm" at bounding box center [784, 293] width 397 height 21
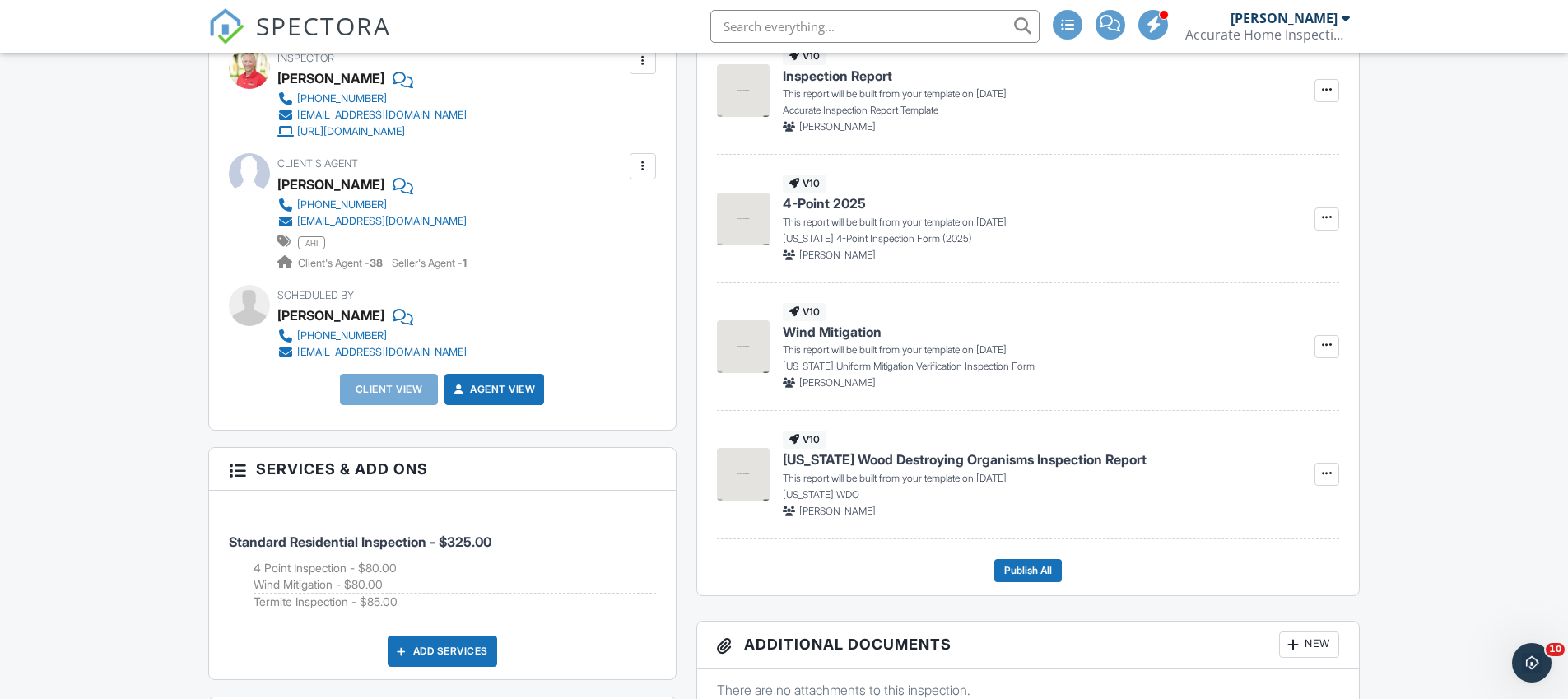
scroll to position [346, 0]
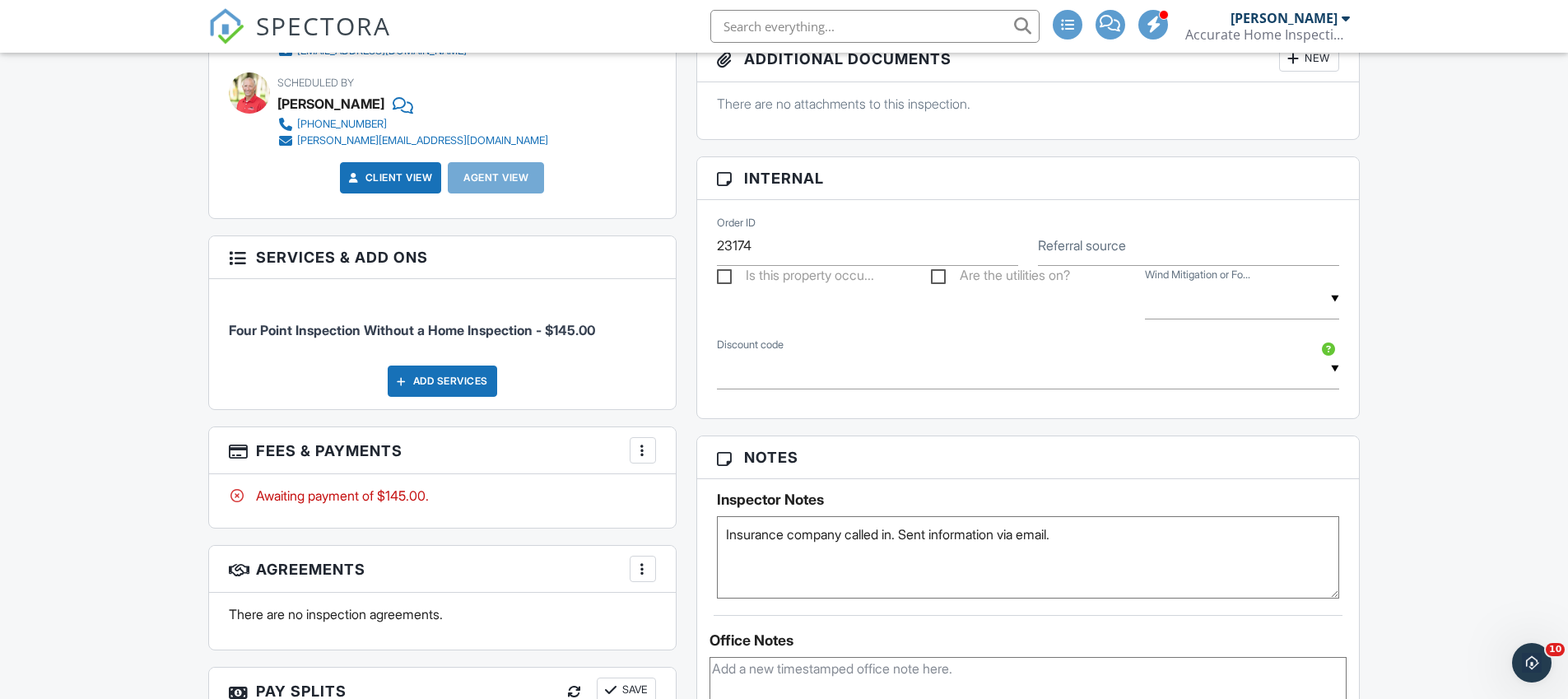
scroll to position [841, 0]
click at [228, 22] on img at bounding box center [227, 27] width 37 height 37
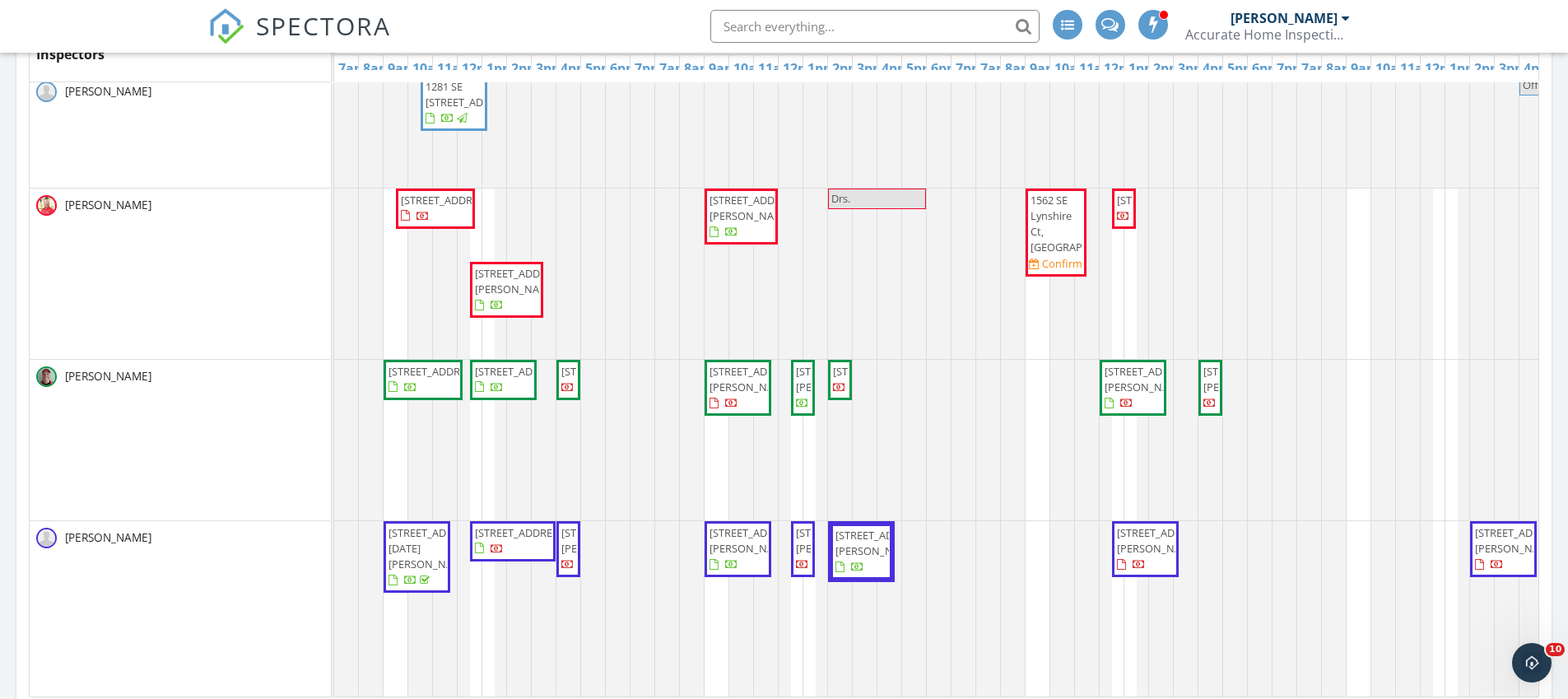
scroll to position [357, 0]
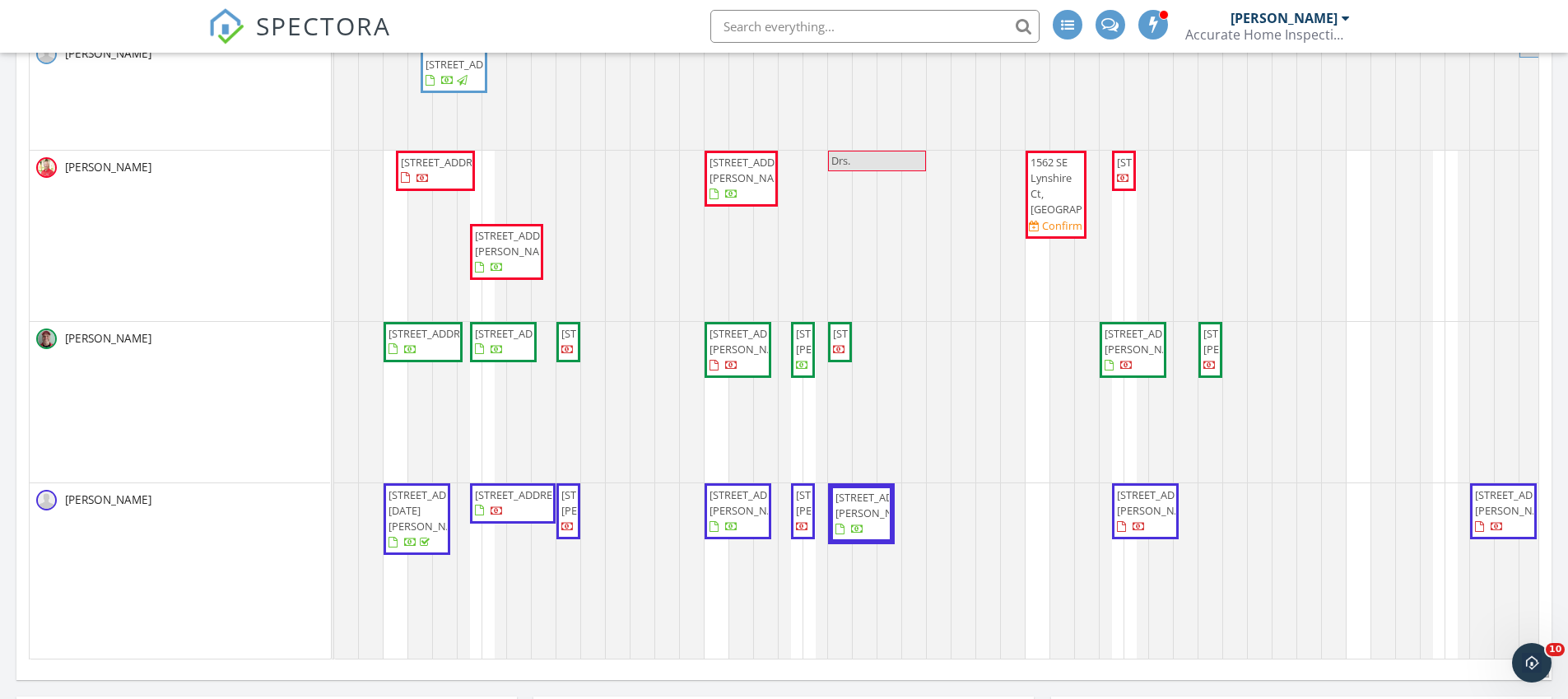
click at [1120, 349] on span "[STREET_ADDRESS][PERSON_NAME]" at bounding box center [1151, 341] width 92 height 31
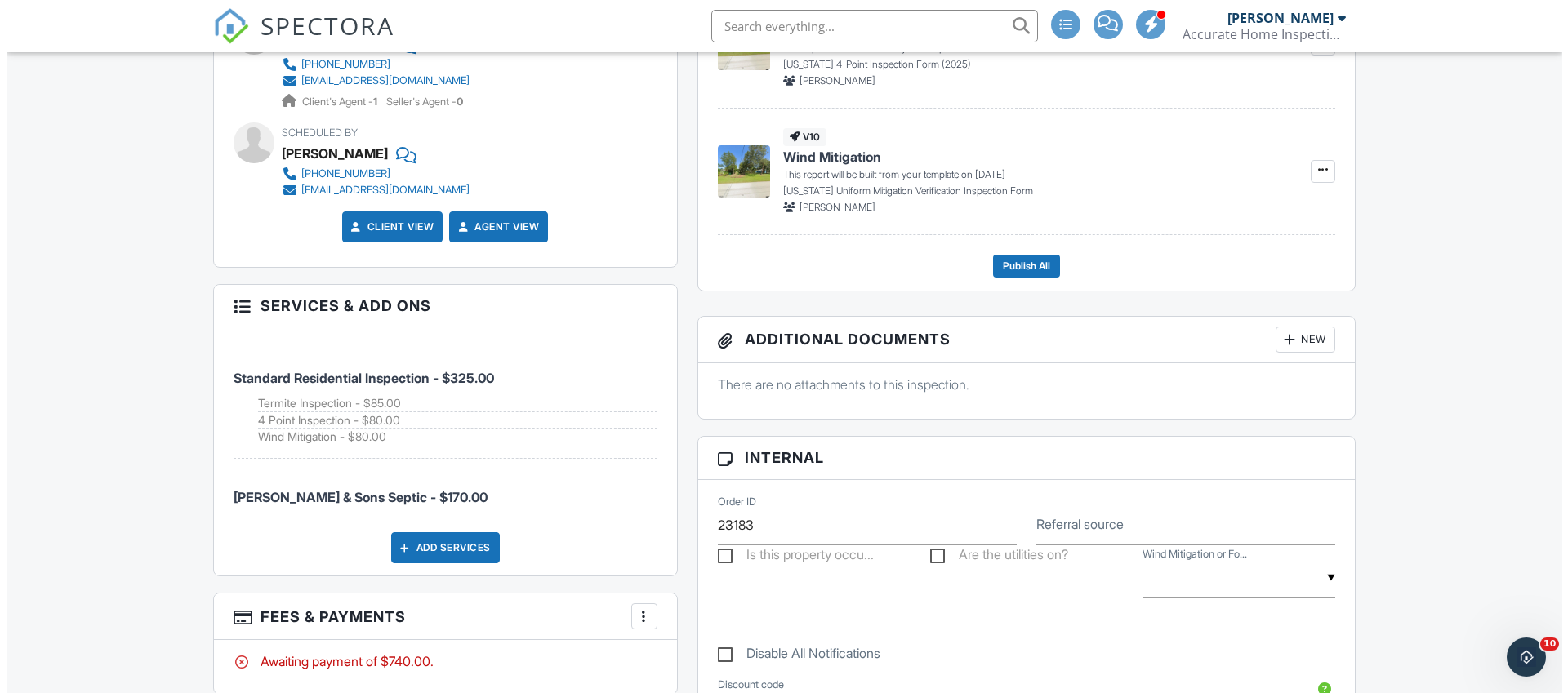
scroll to position [939, 0]
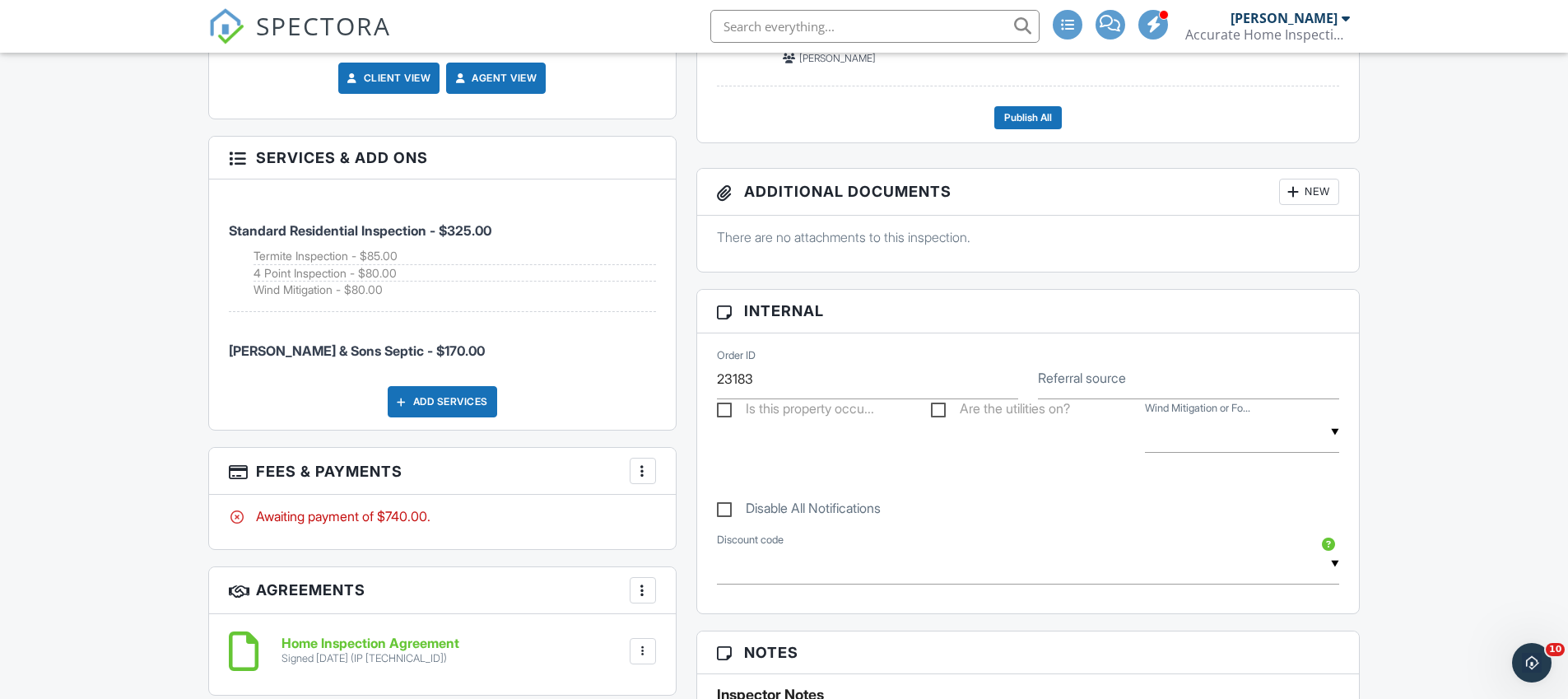
click at [641, 478] on div at bounding box center [643, 471] width 17 height 17
click at [700, 520] on li "Edit Fees & Payments" at bounding box center [725, 521] width 172 height 42
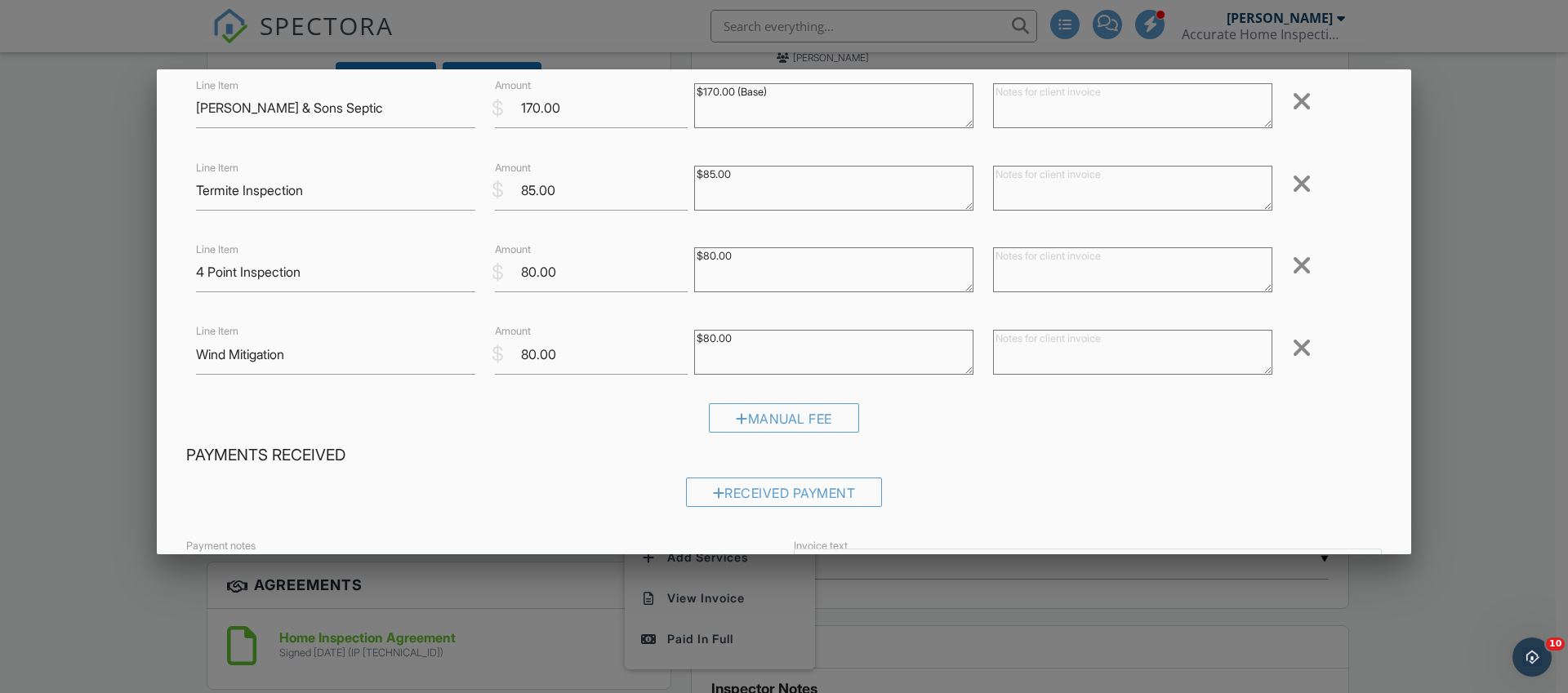
scroll to position [241, 0]
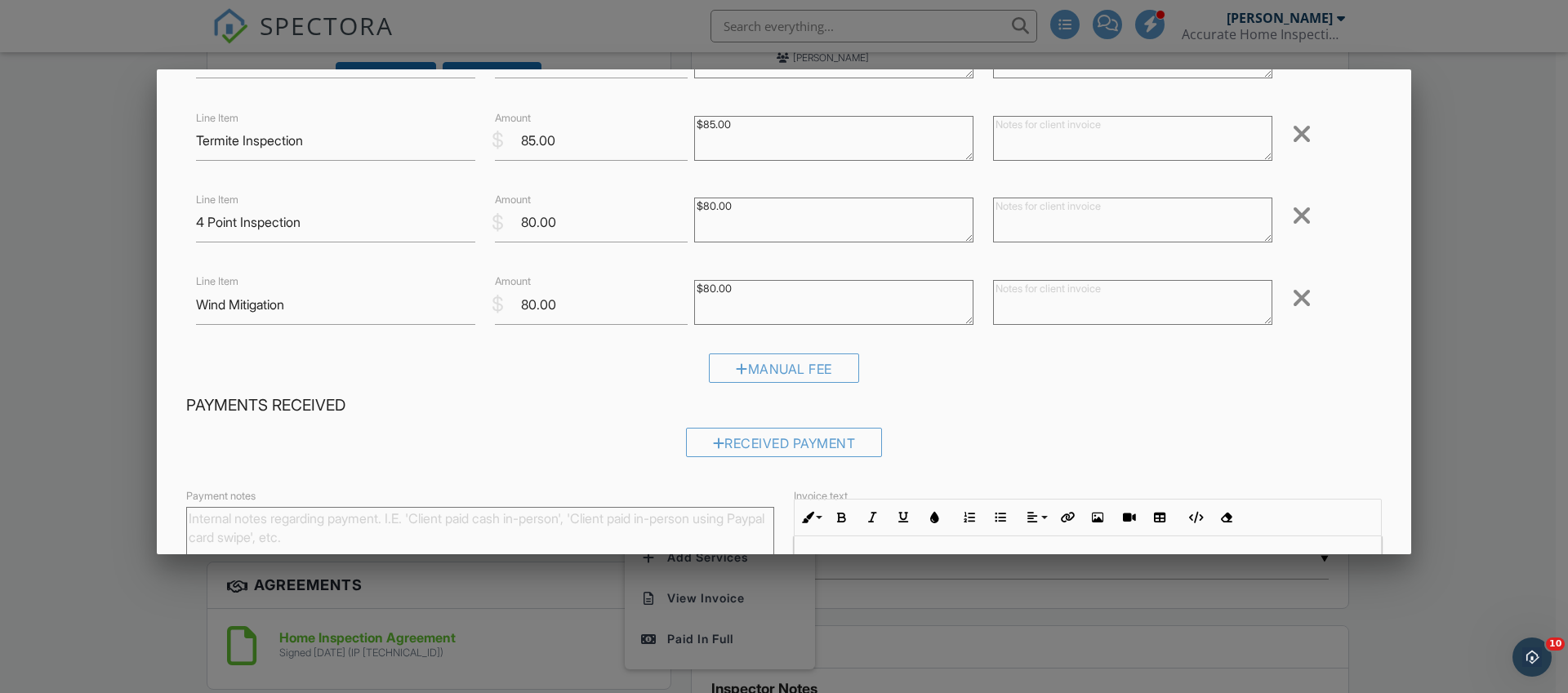
click at [114, 410] on div at bounding box center [784, 351] width 1568 height 866
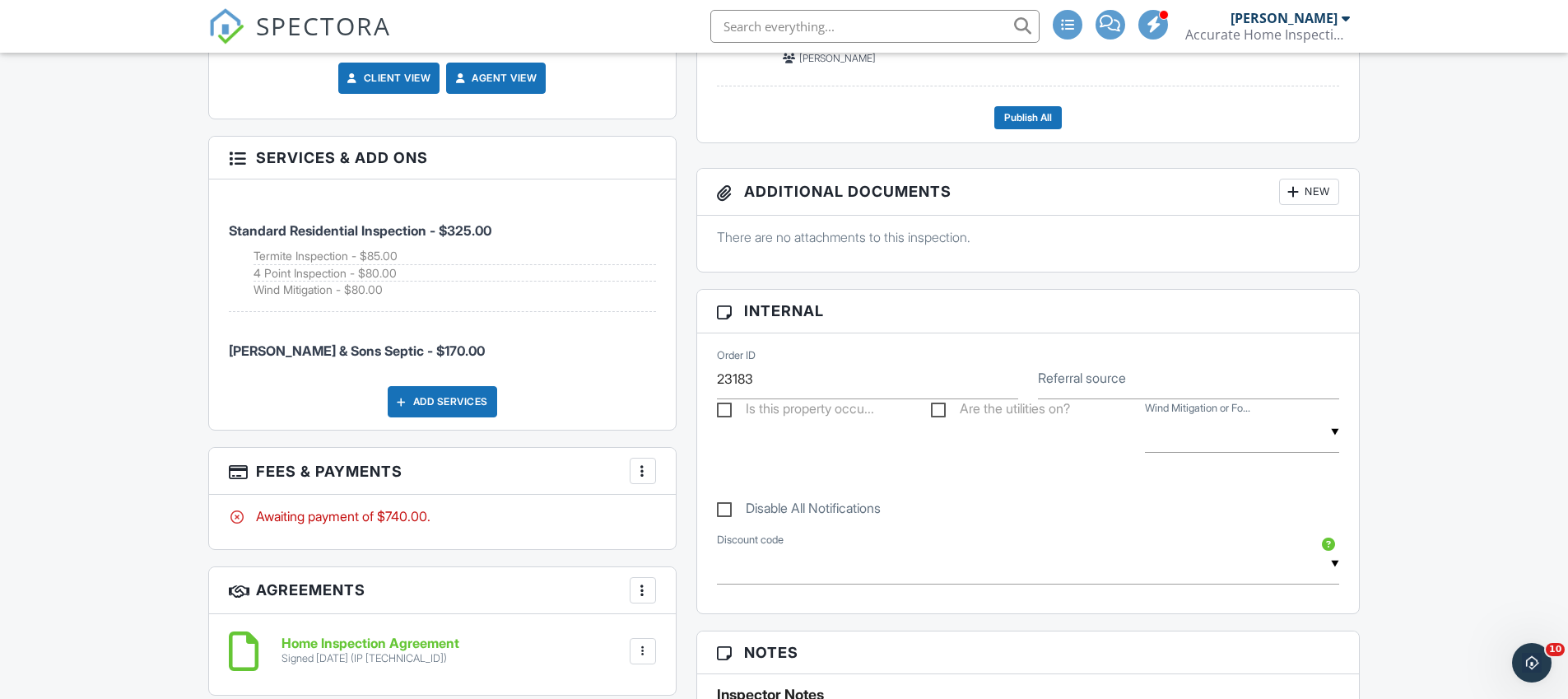
click at [644, 477] on div at bounding box center [643, 471] width 17 height 17
click at [723, 526] on li "Edit Fees & Payments" at bounding box center [725, 521] width 172 height 42
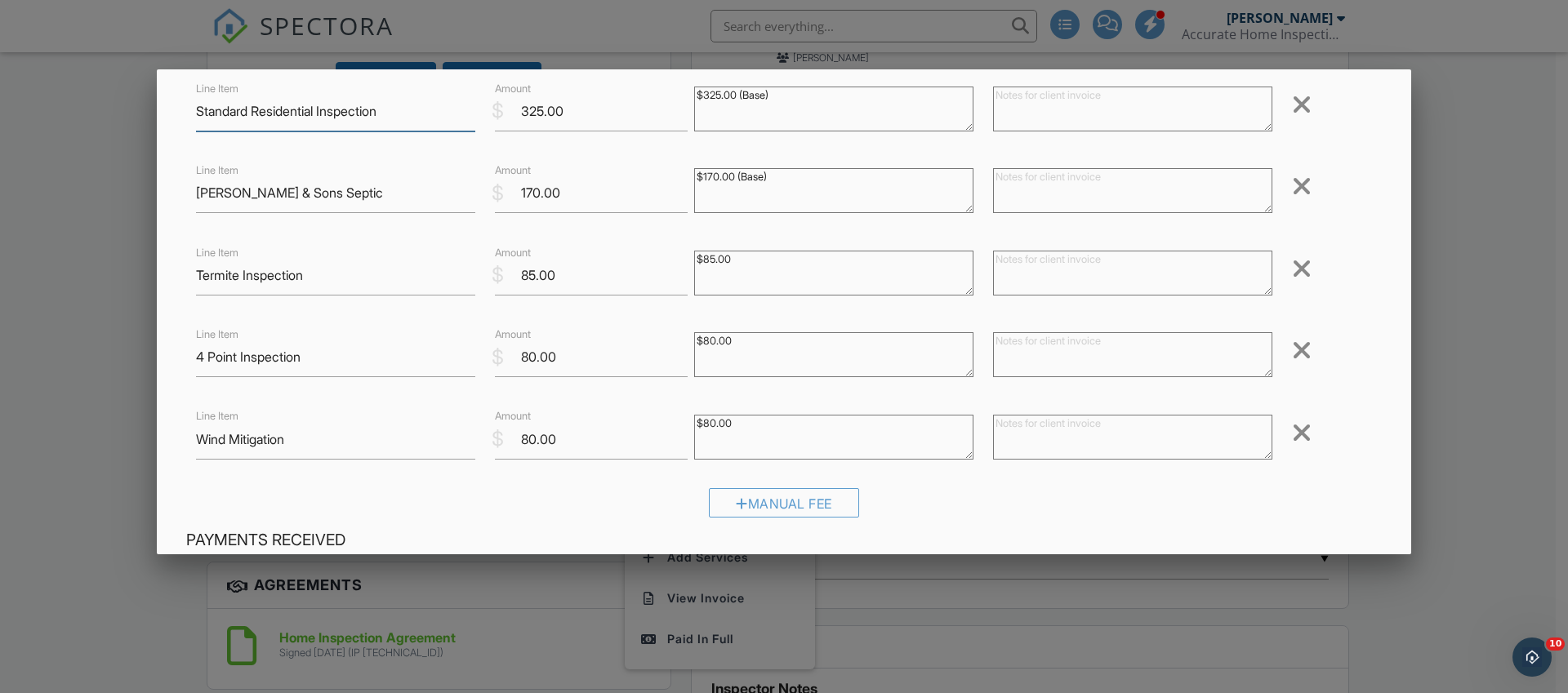
scroll to position [103, 0]
click at [1293, 190] on div at bounding box center [1302, 190] width 20 height 26
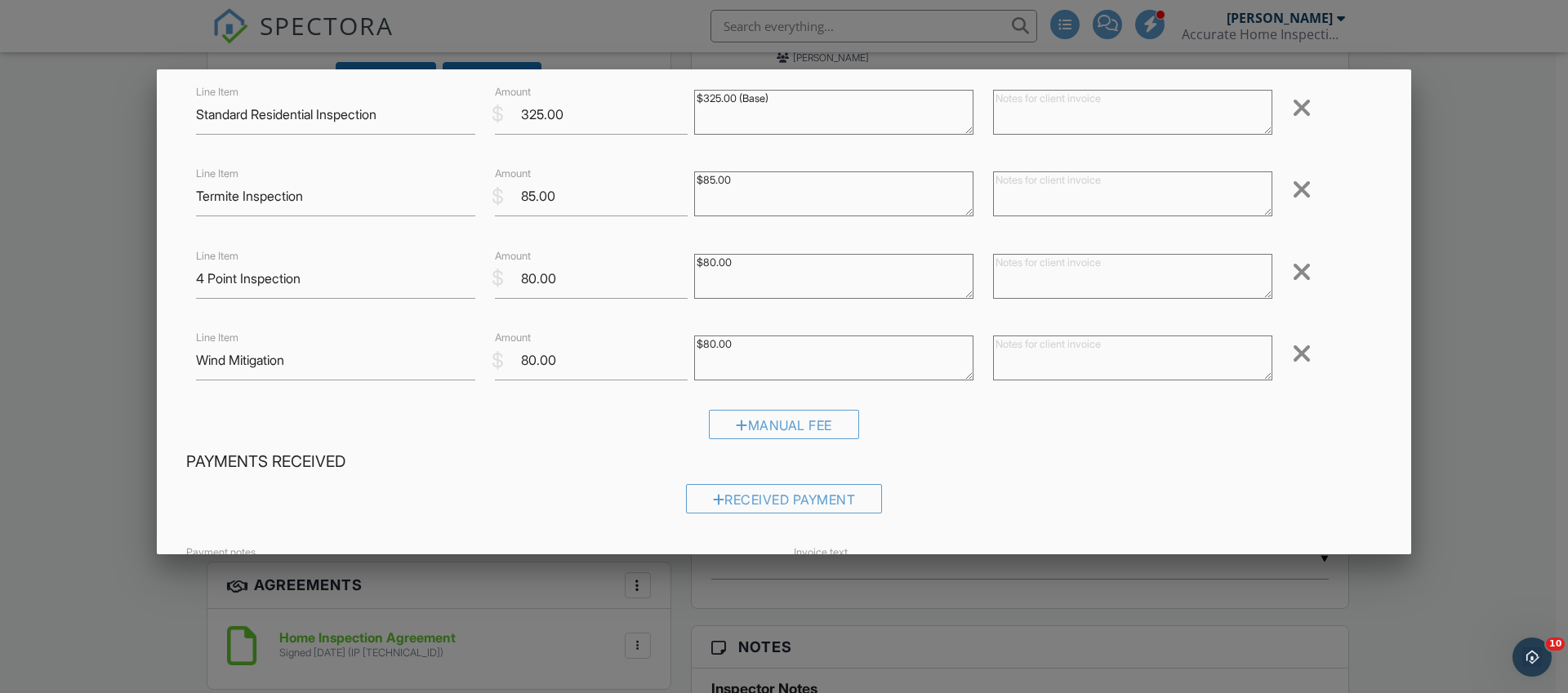
click at [1292, 193] on div at bounding box center [1302, 190] width 20 height 26
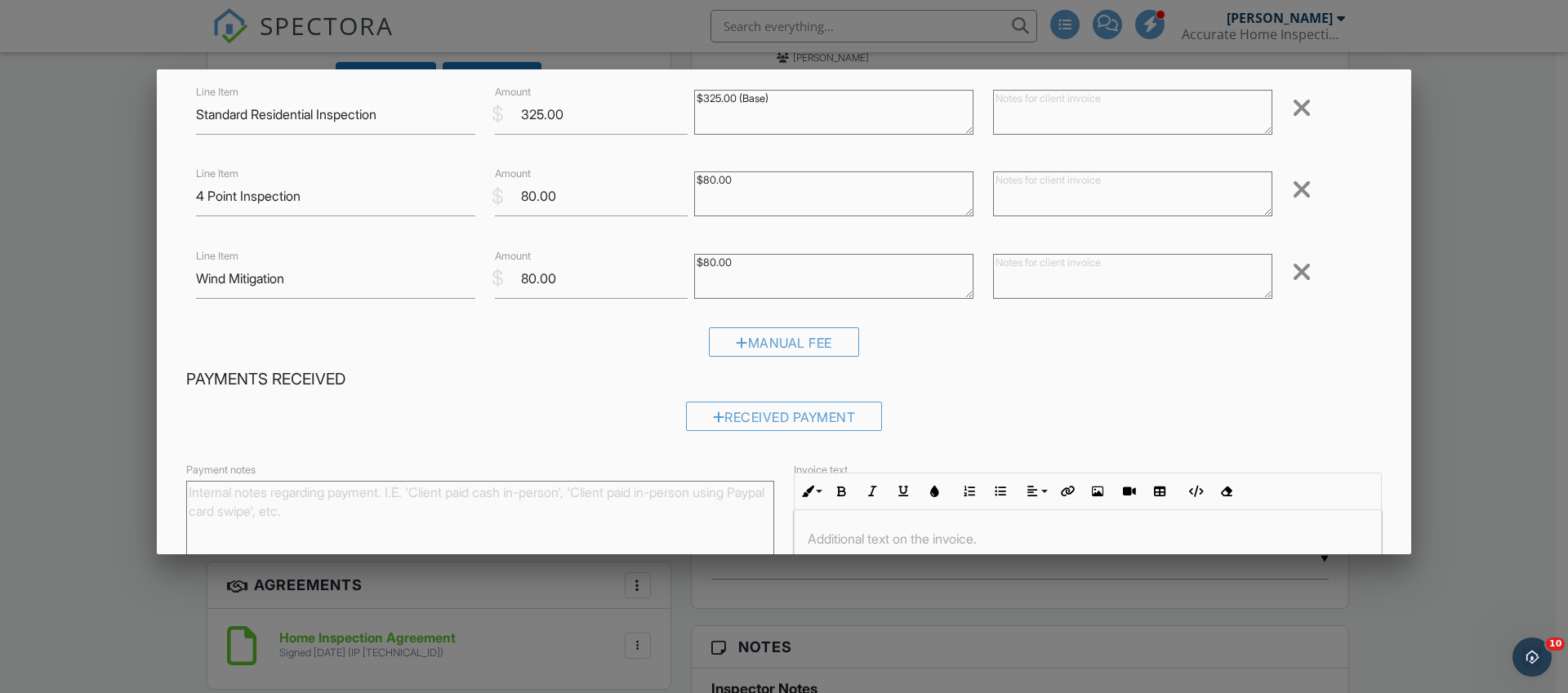
click at [1292, 196] on div at bounding box center [1302, 190] width 20 height 26
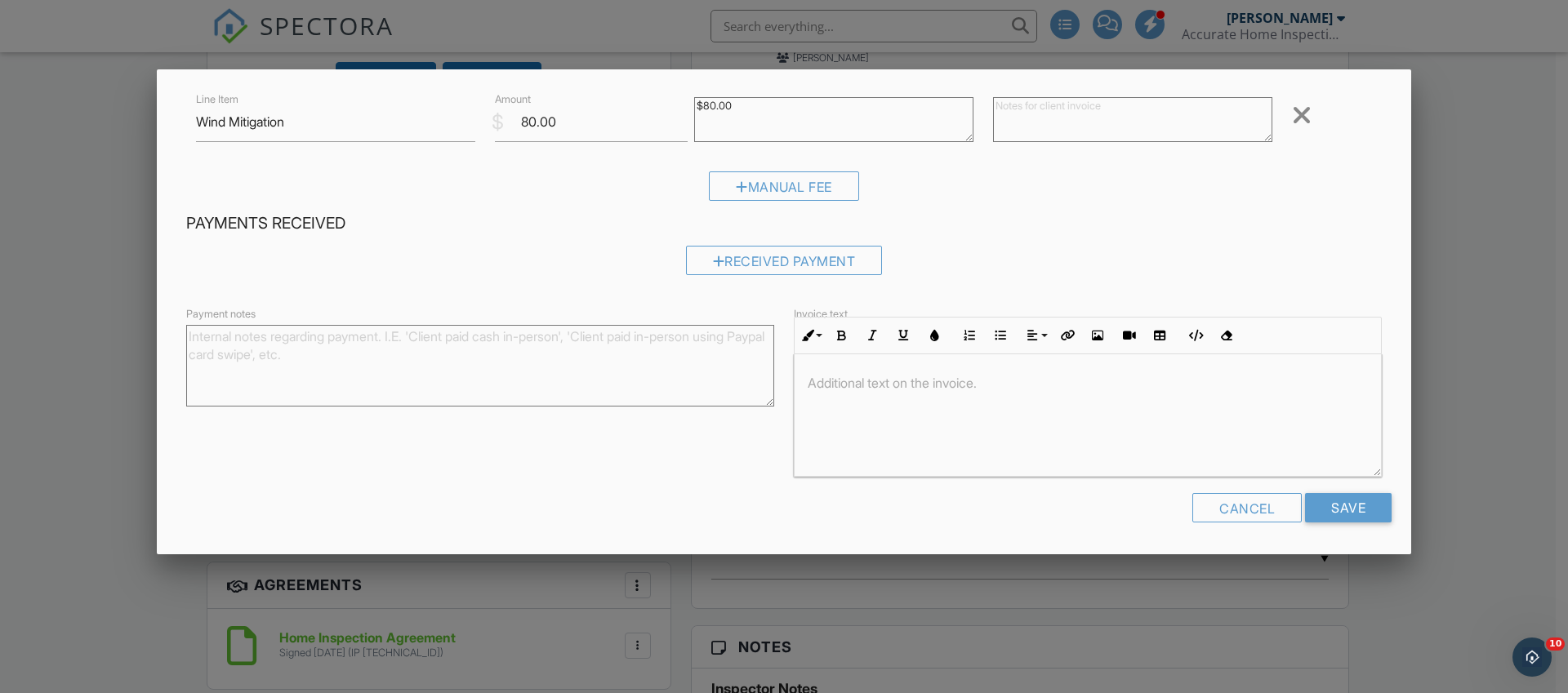
scroll to position [1, 0]
click at [1313, 497] on input "Save" at bounding box center [1348, 508] width 87 height 30
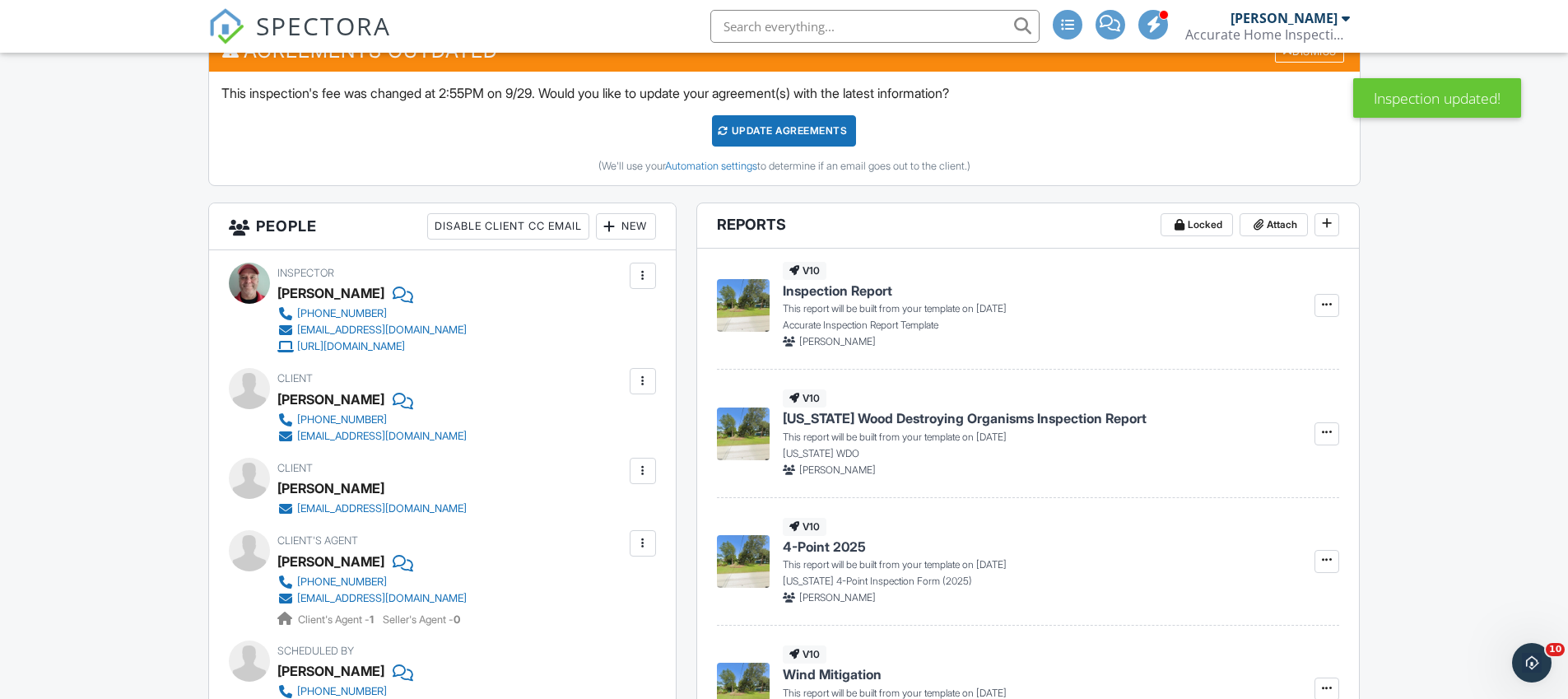
click at [747, 138] on div "Update Agreements" at bounding box center [784, 131] width 144 height 32
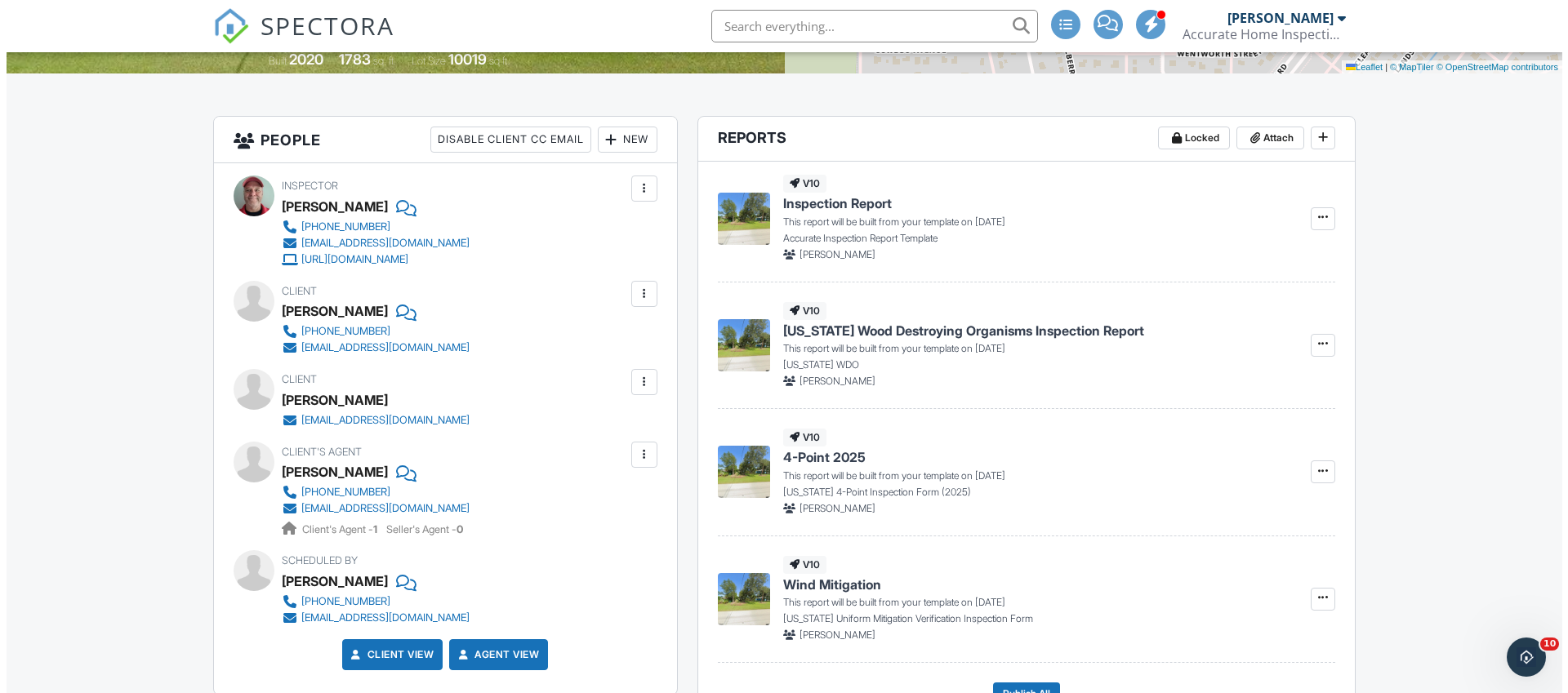
scroll to position [461, 0]
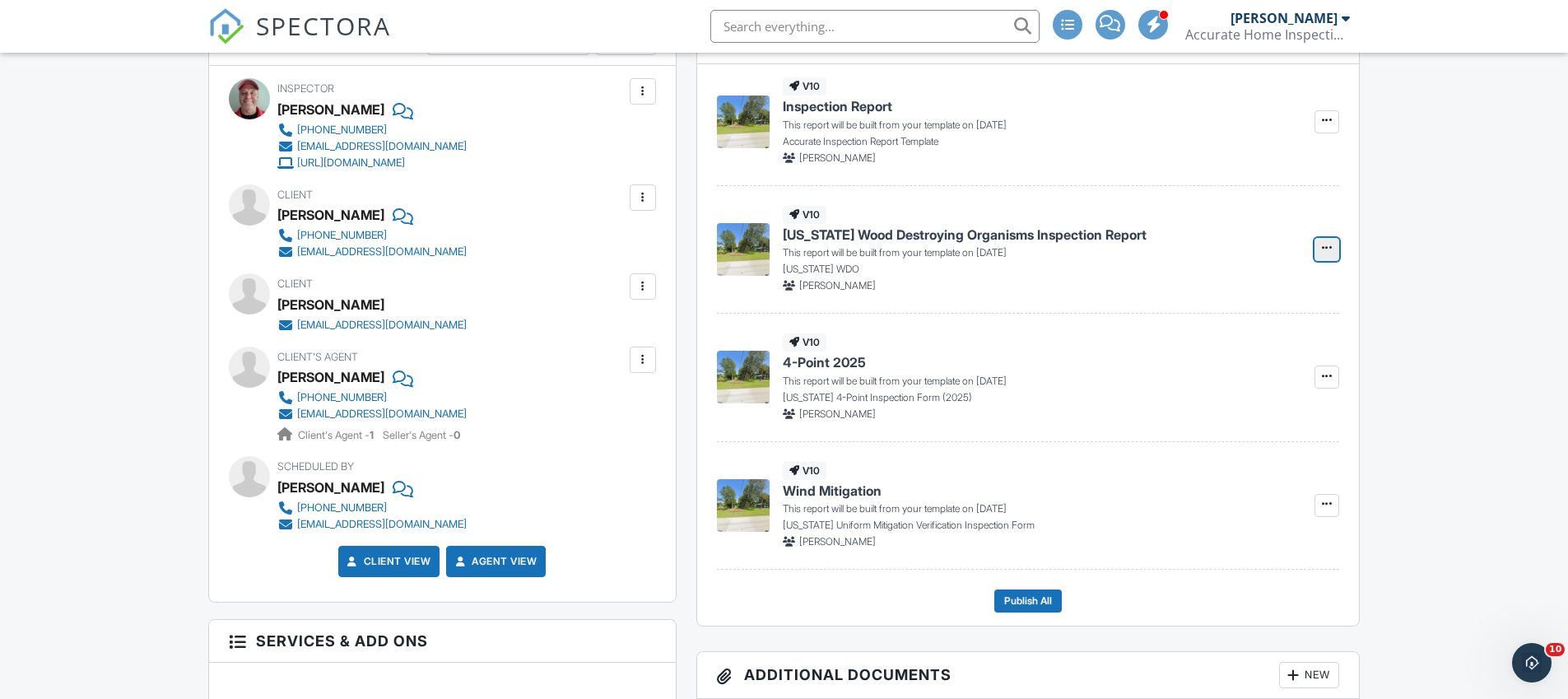
click at [1337, 250] on button at bounding box center [1327, 249] width 25 height 23
click at [1244, 344] on input "Delete Report" at bounding box center [1245, 332] width 168 height 37
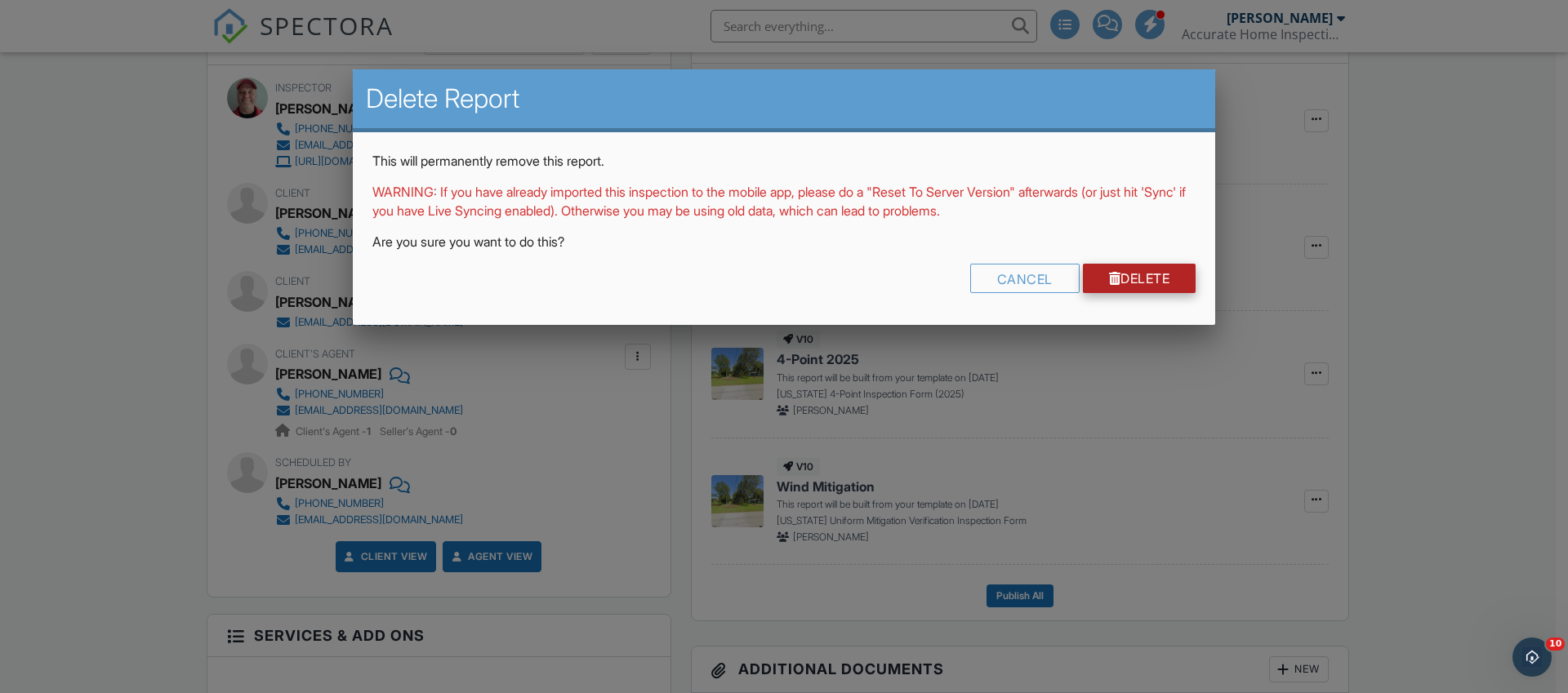
click at [1168, 287] on link "Delete" at bounding box center [1140, 279] width 114 height 30
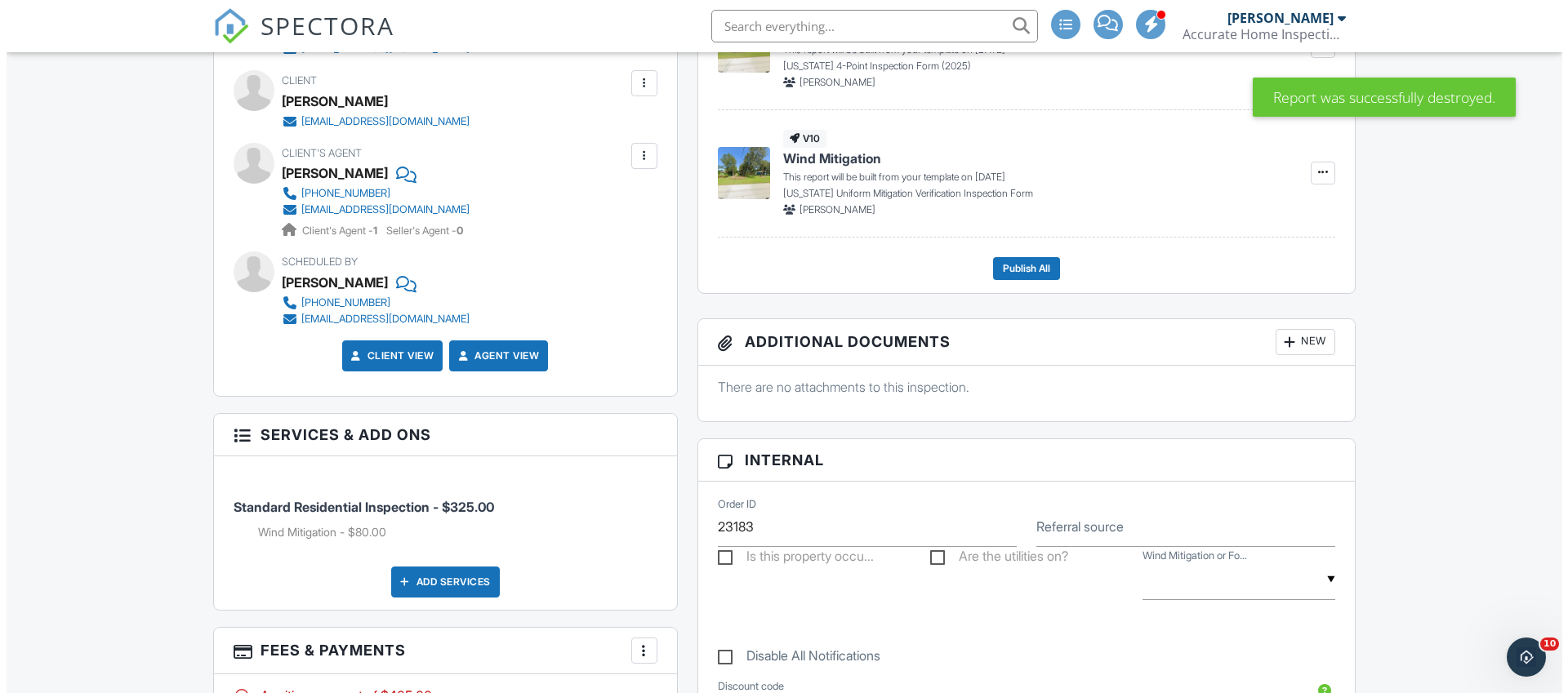
scroll to position [299, 0]
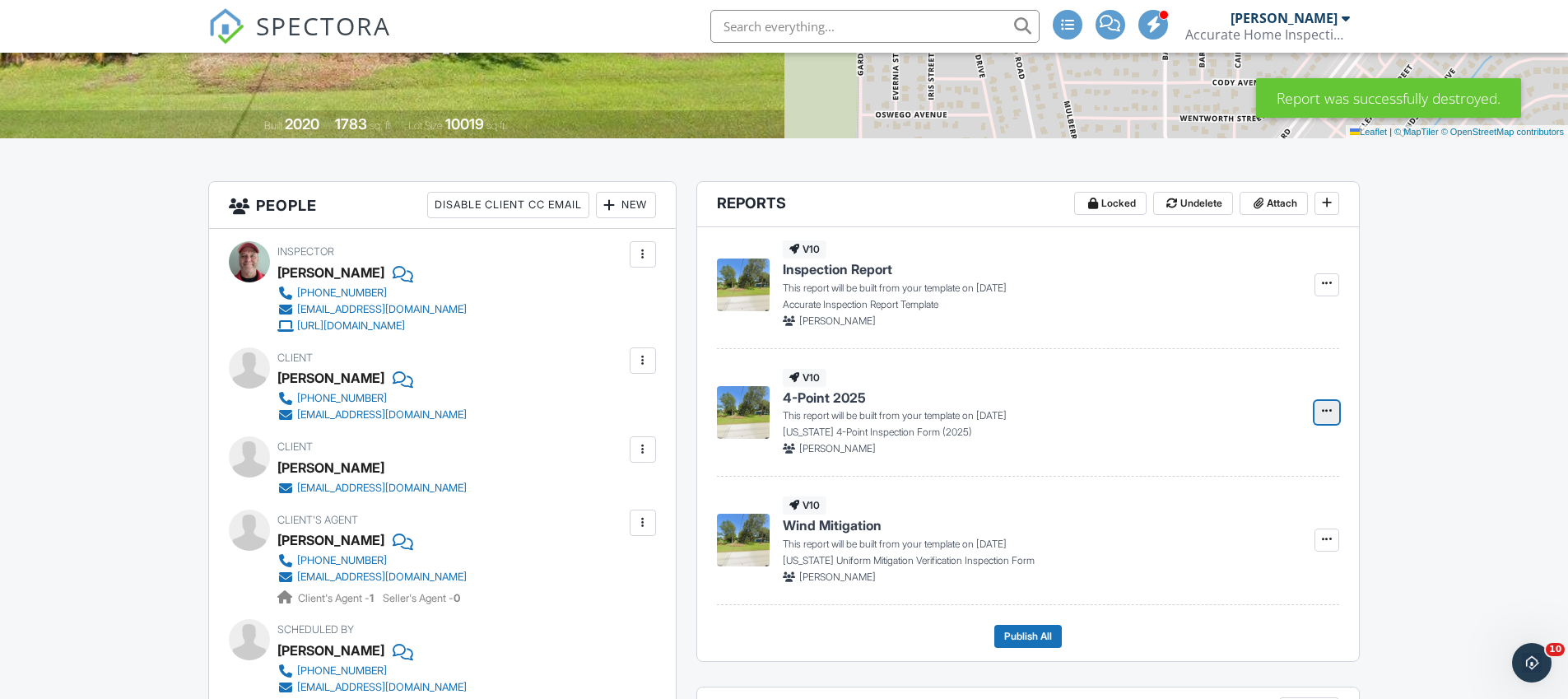
click at [1329, 408] on icon at bounding box center [1327, 411] width 10 height 12
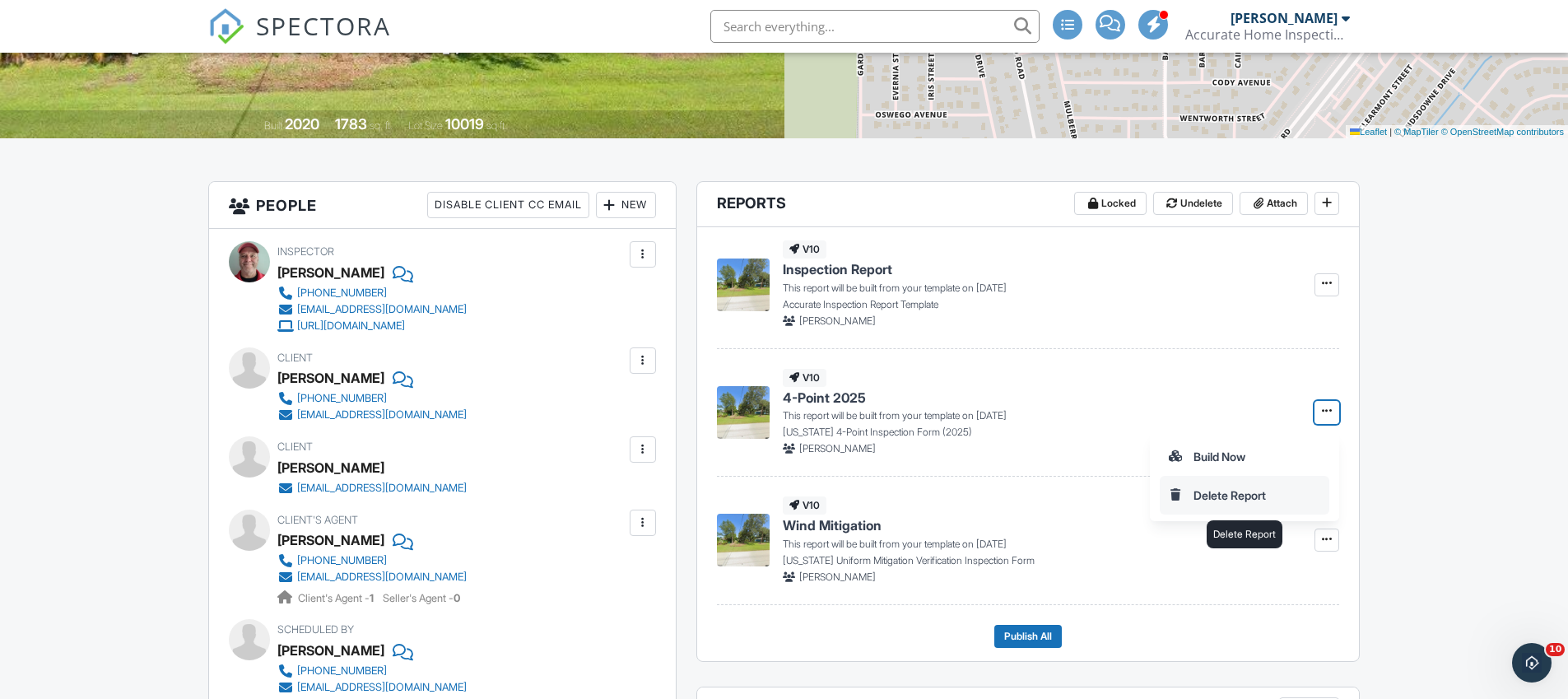
click at [1212, 496] on input "Delete Report" at bounding box center [1245, 495] width 168 height 37
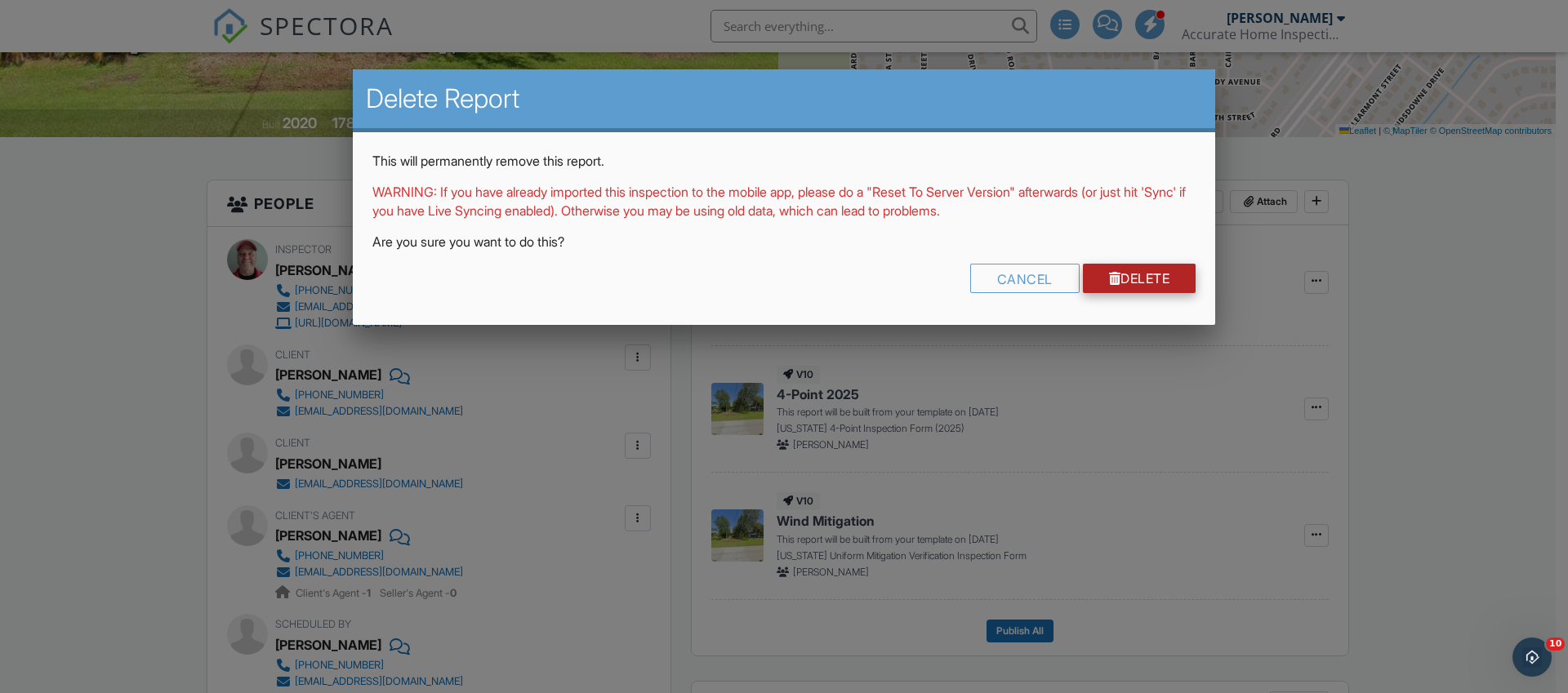
click at [1109, 279] on div at bounding box center [1115, 279] width 12 height 13
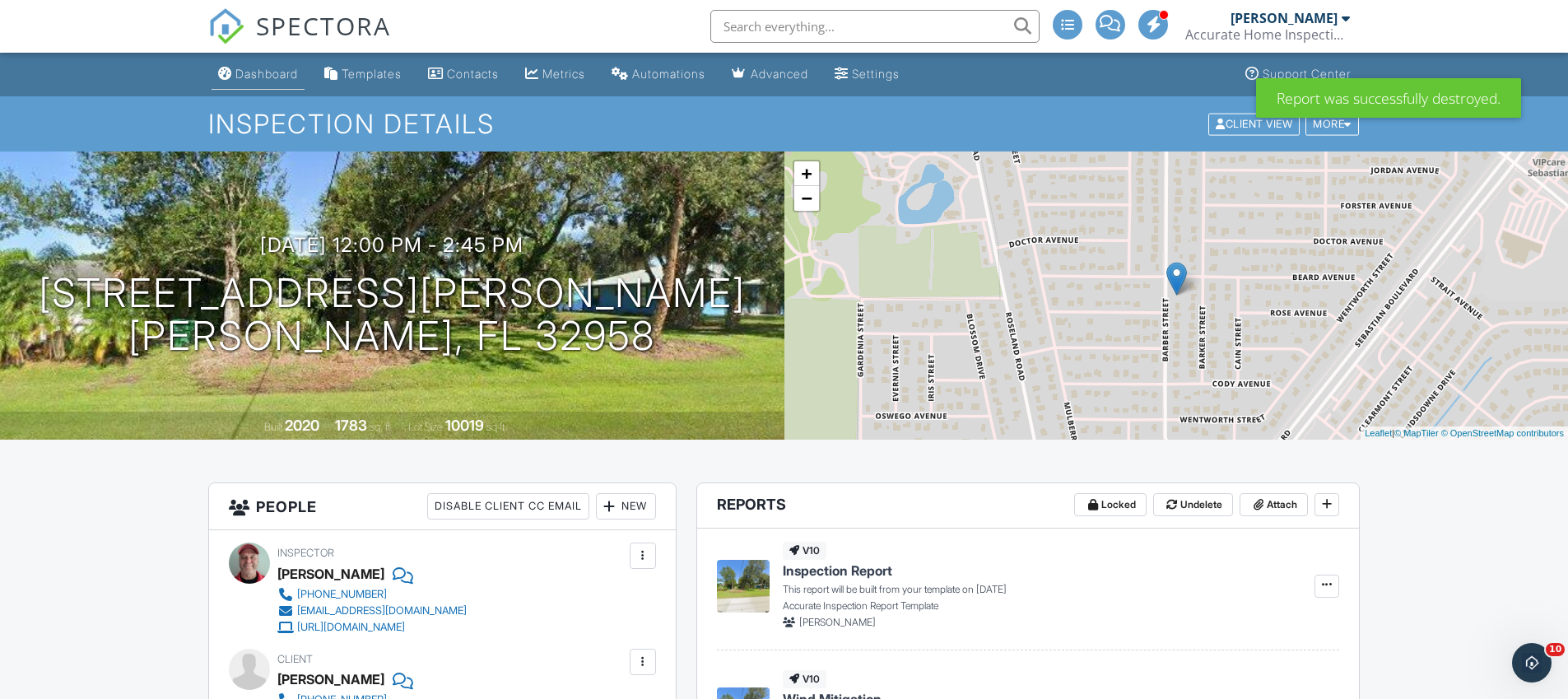
click at [261, 85] on link "Dashboard" at bounding box center [258, 74] width 93 height 31
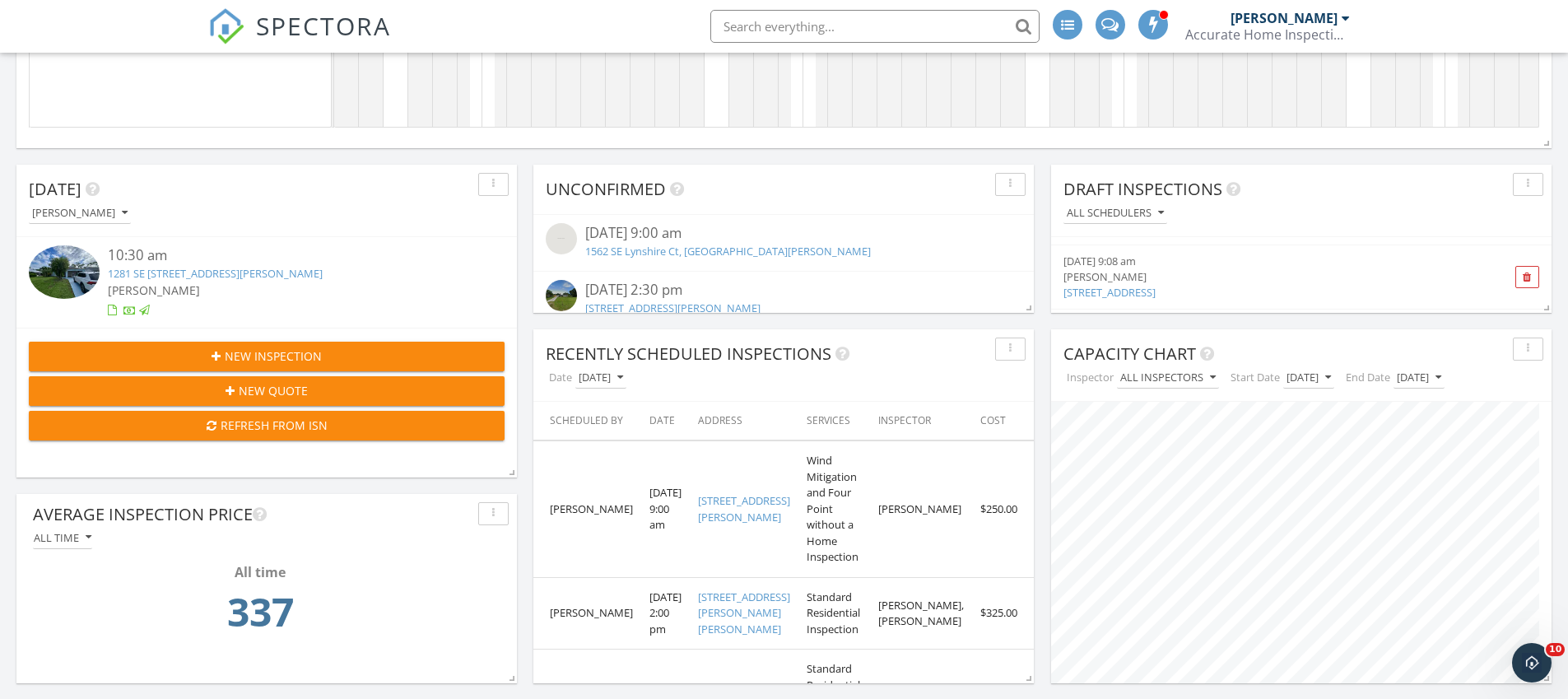
scroll to position [59, 0]
click at [1103, 291] on link "10053 W Verona Cir, Vero Beach, FL" at bounding box center [1109, 290] width 92 height 15
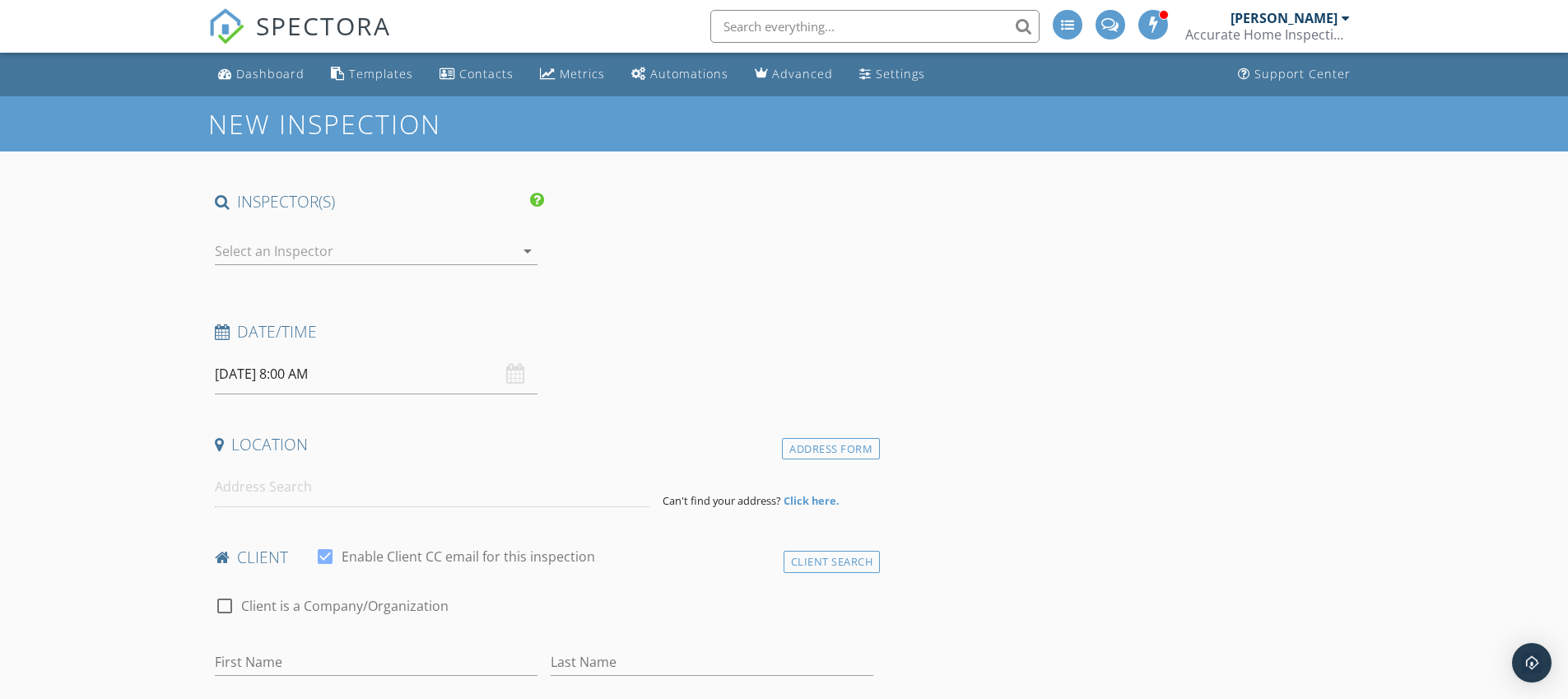
checkbox input "false"
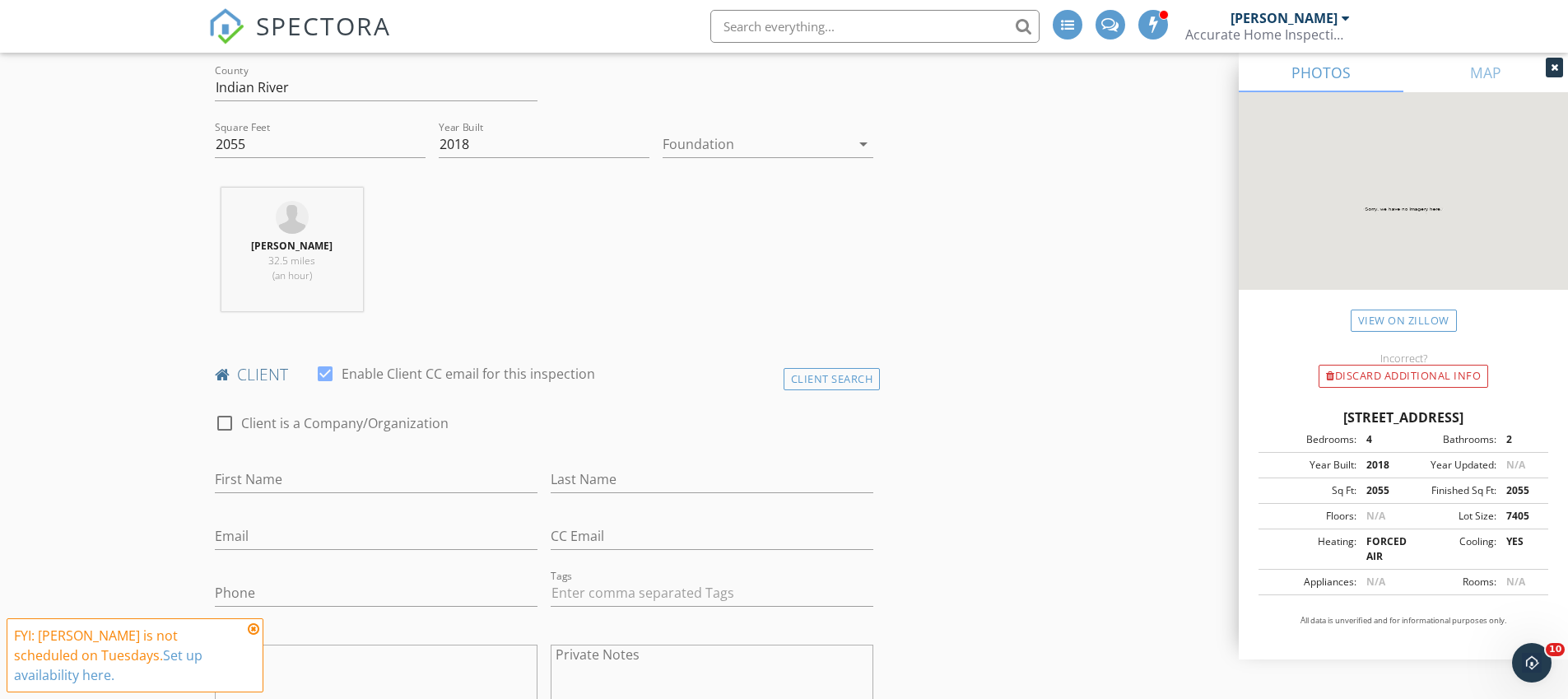
scroll to position [143, 0]
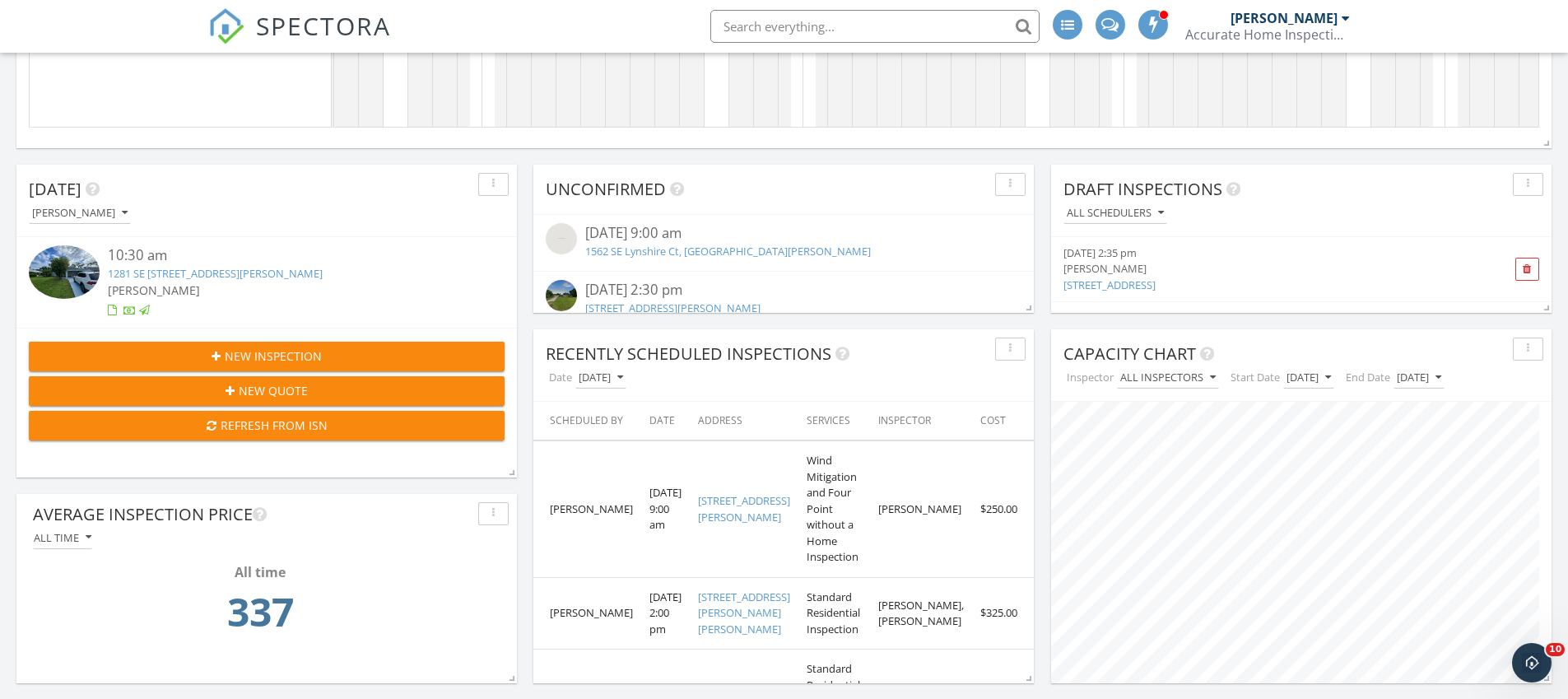
click at [1156, 281] on link "[STREET_ADDRESS]" at bounding box center [1109, 285] width 92 height 15
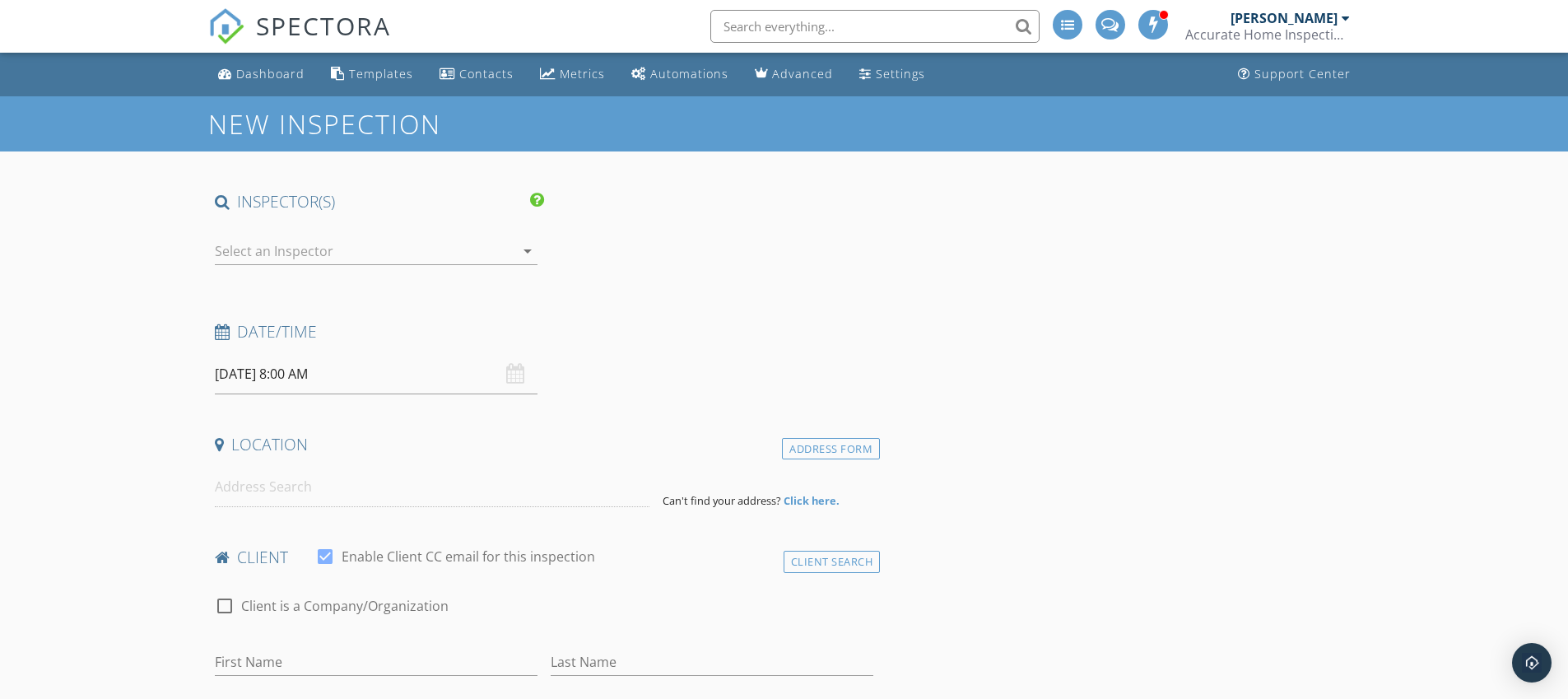
checkbox input "false"
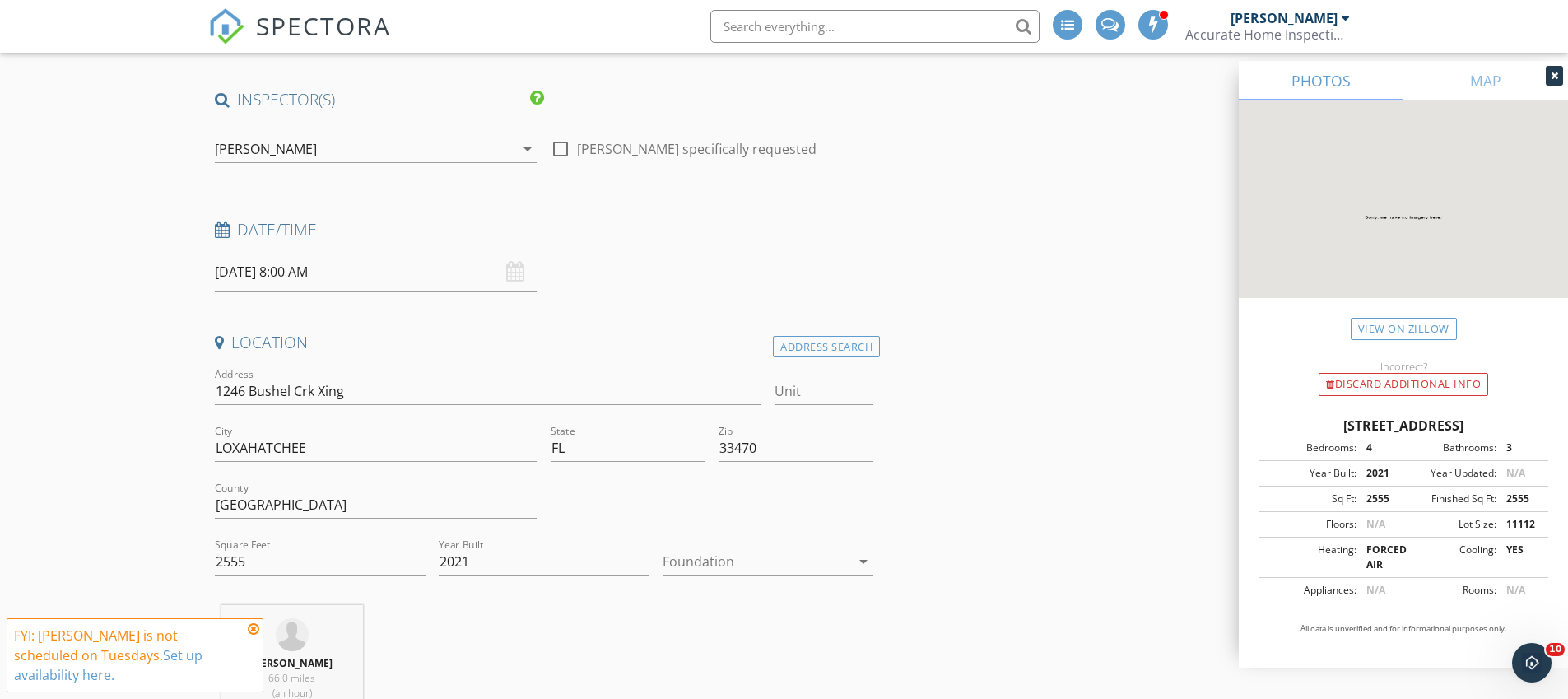
scroll to position [36, 0]
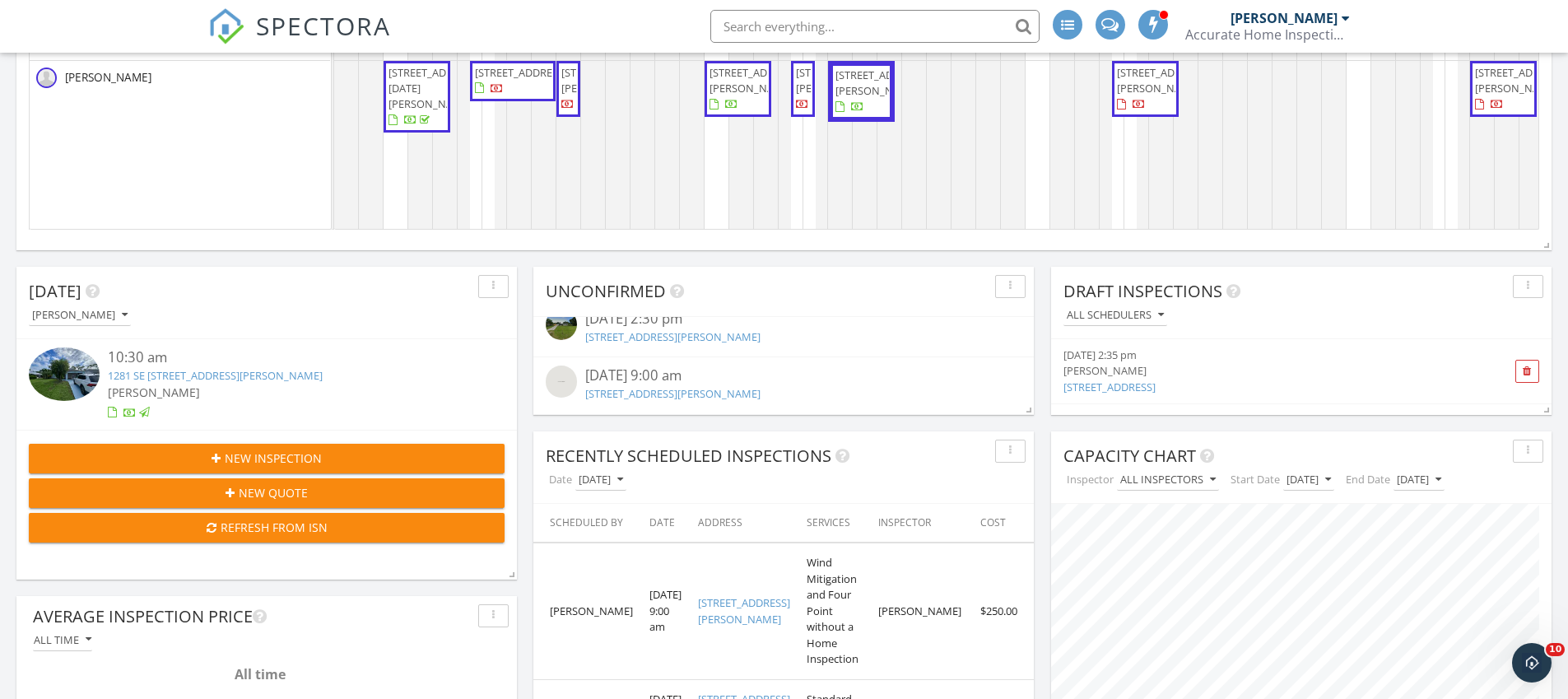
scroll to position [101, 0]
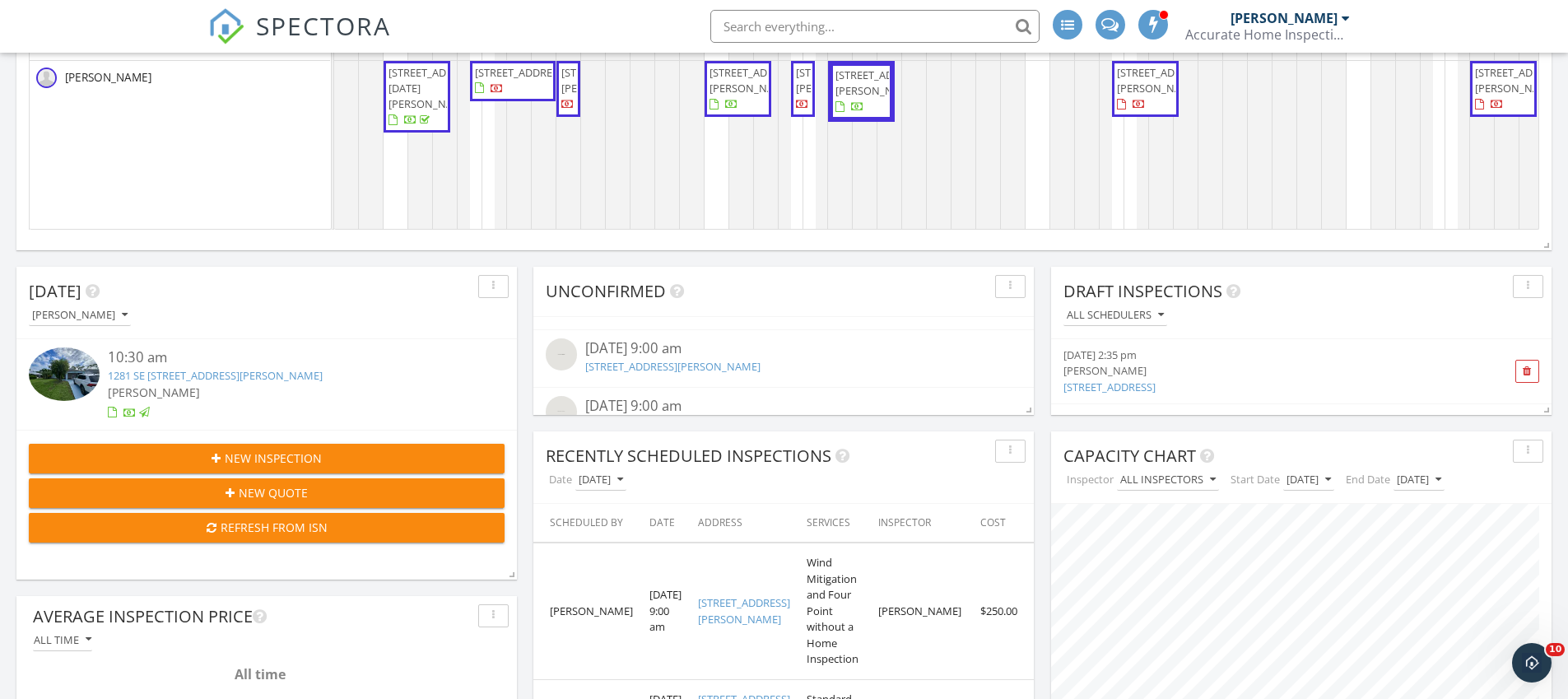
click at [692, 366] on link "[STREET_ADDRESS][PERSON_NAME]" at bounding box center [672, 367] width 175 height 15
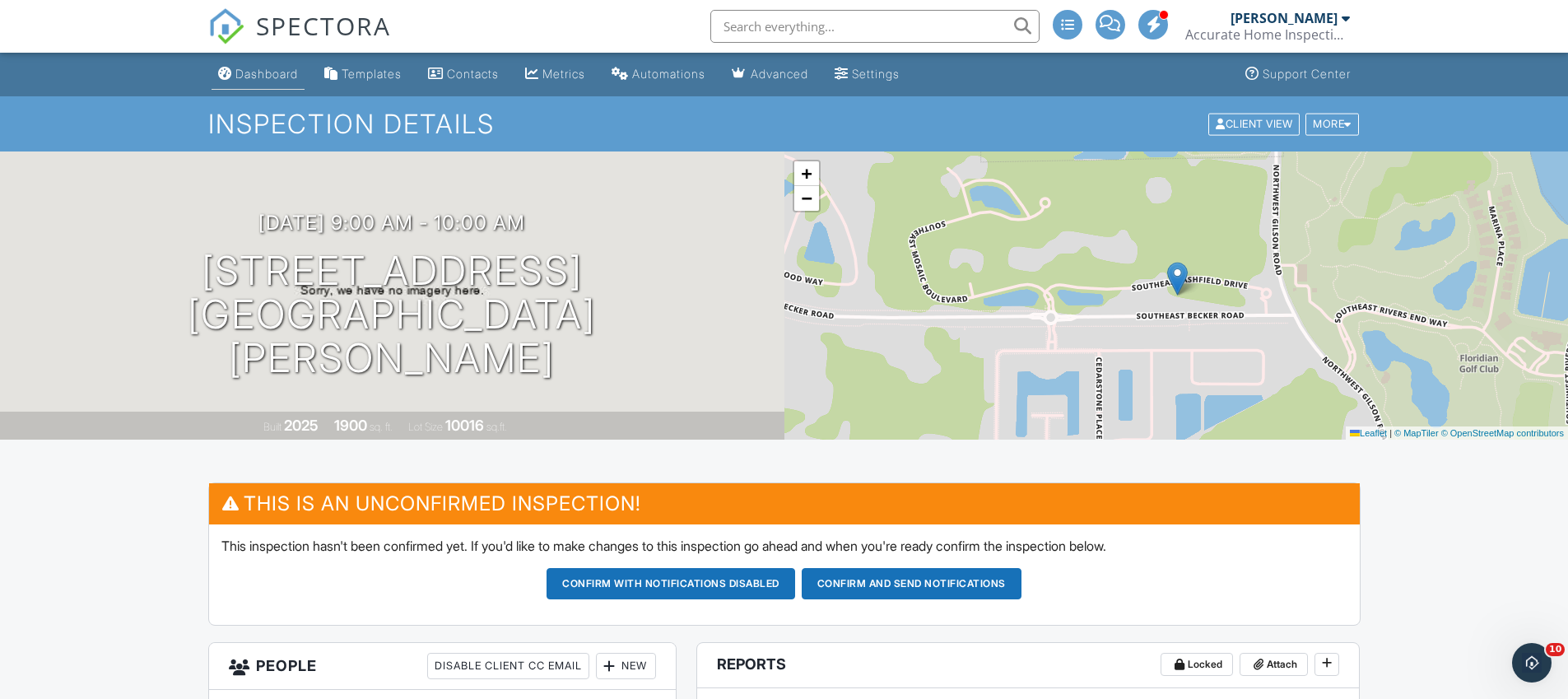
click at [267, 76] on div "Dashboard" at bounding box center [266, 73] width 62 height 14
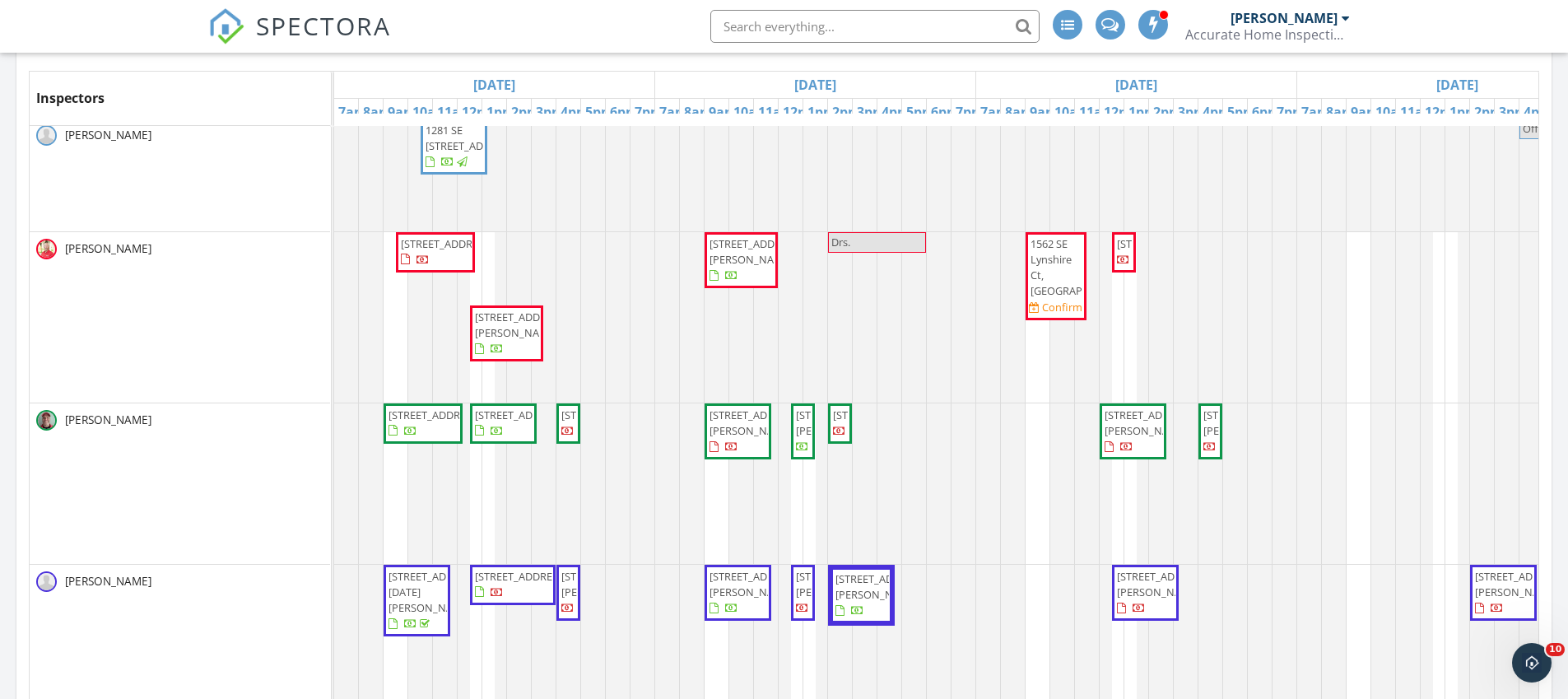
scroll to position [279, 0]
